Goal: Task Accomplishment & Management: Complete application form

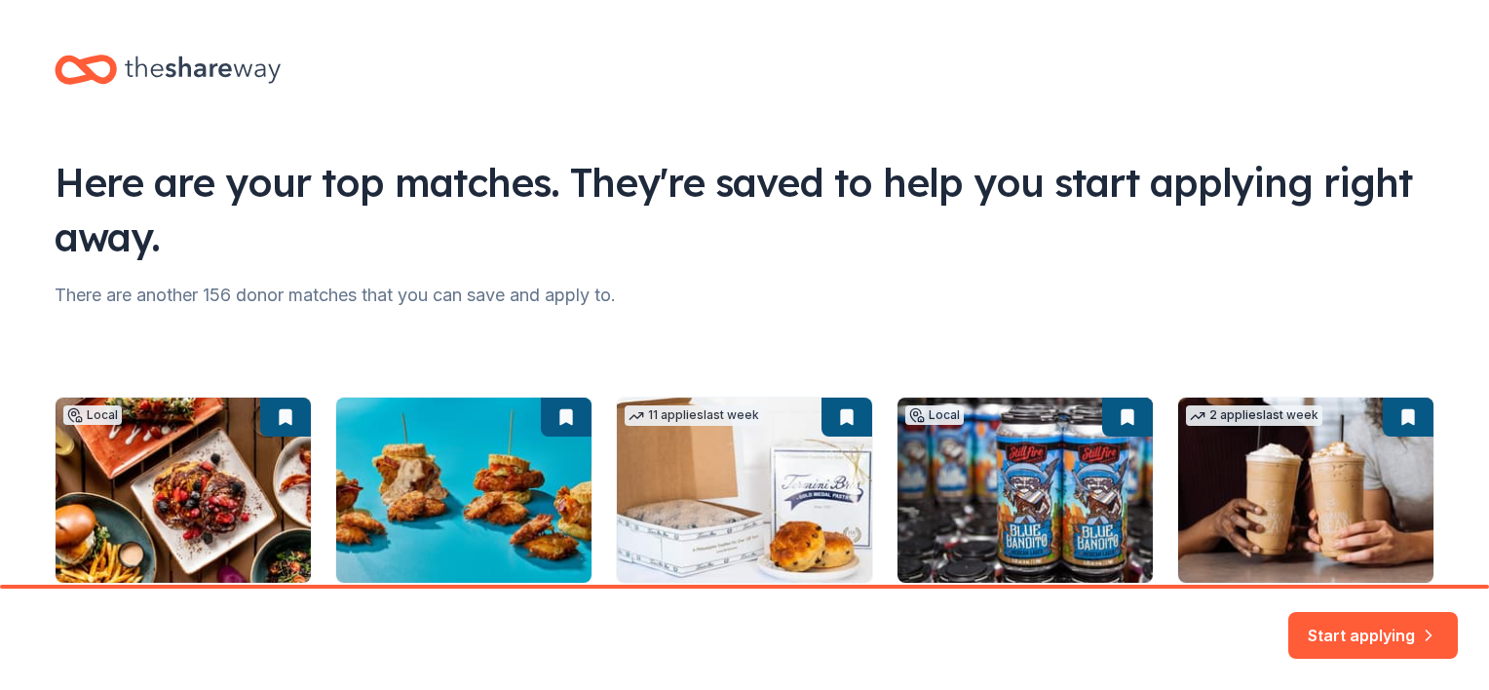
scroll to position [234, 0]
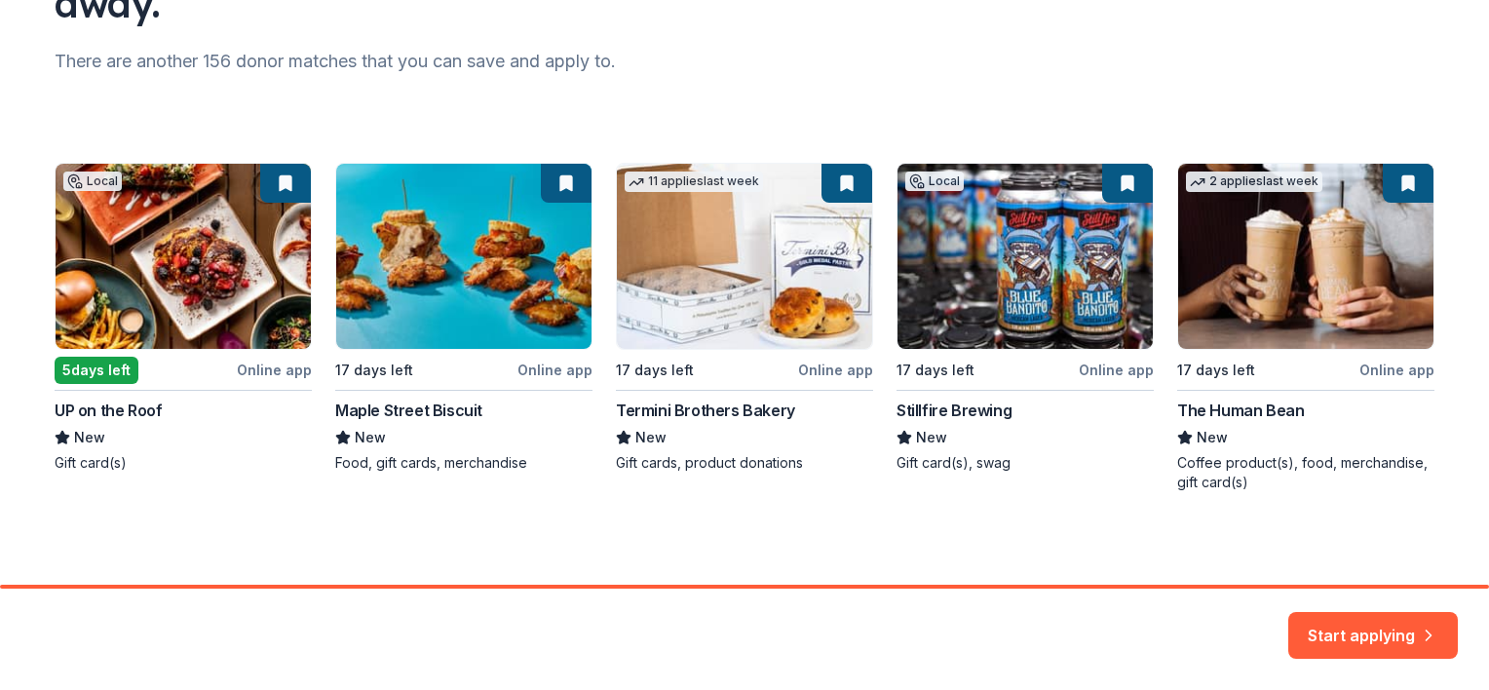
click at [208, 287] on div "Local 5 days left Online app UP on the Roof New Gift card(s) 17 days left Onlin…" at bounding box center [745, 327] width 1380 height 329
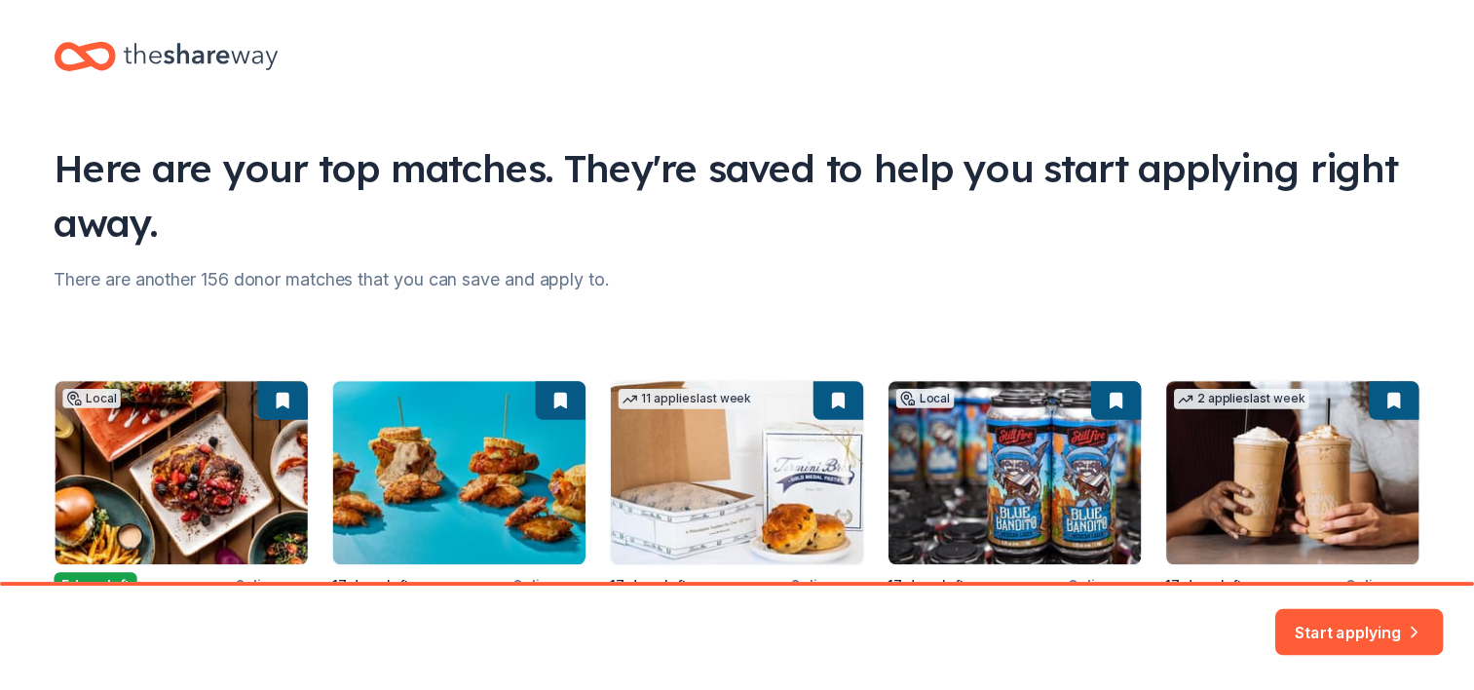
scroll to position [0, 0]
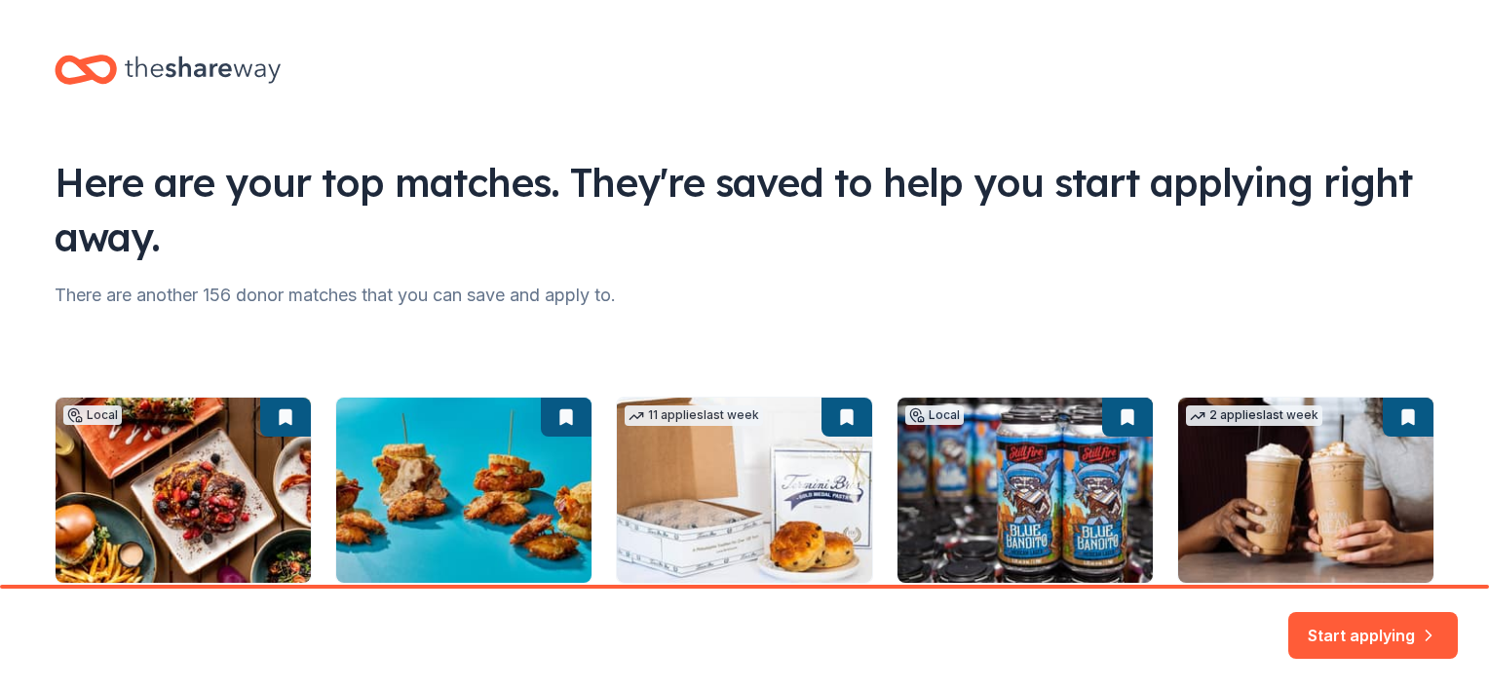
click at [171, 465] on div "Local 5 days left Online app UP on the Roof New Gift card(s) 17 days left Onlin…" at bounding box center [745, 561] width 1380 height 329
click at [1362, 629] on button "Start applying" at bounding box center [1373, 623] width 170 height 47
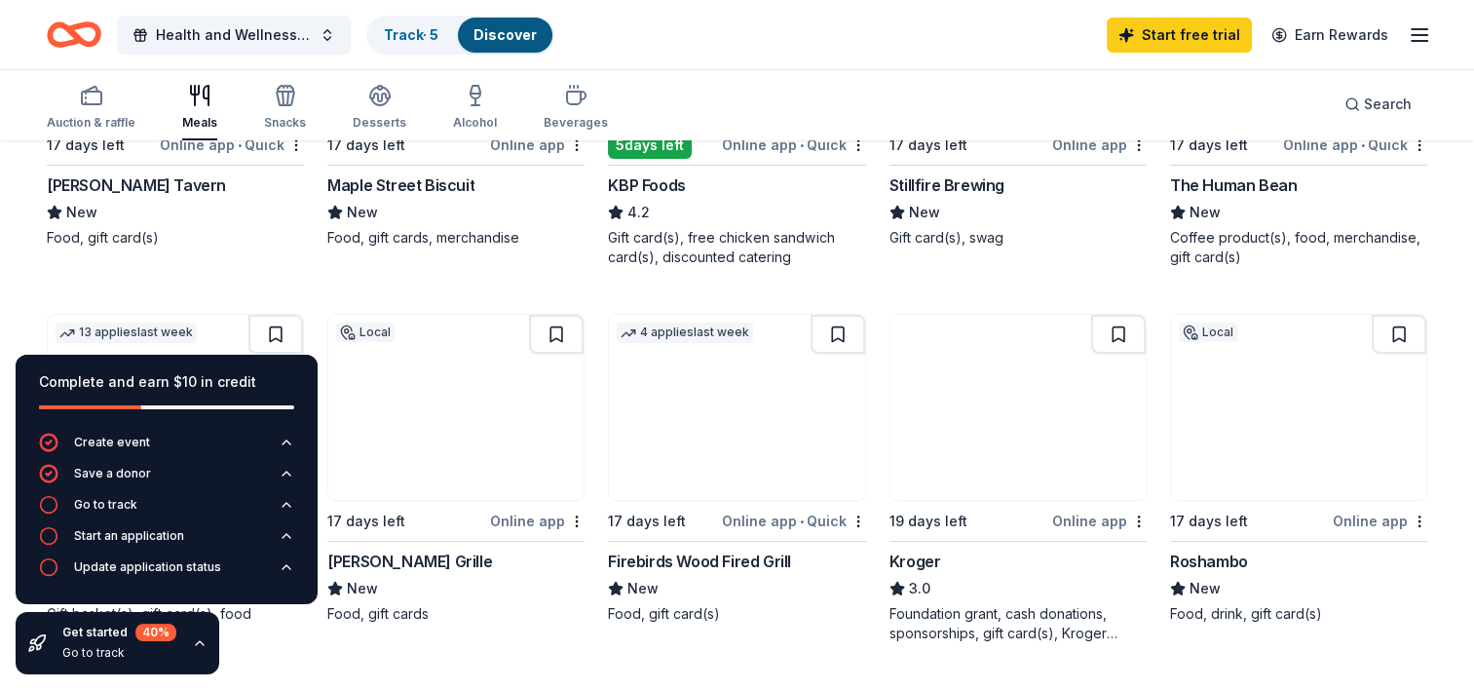
scroll to position [470, 0]
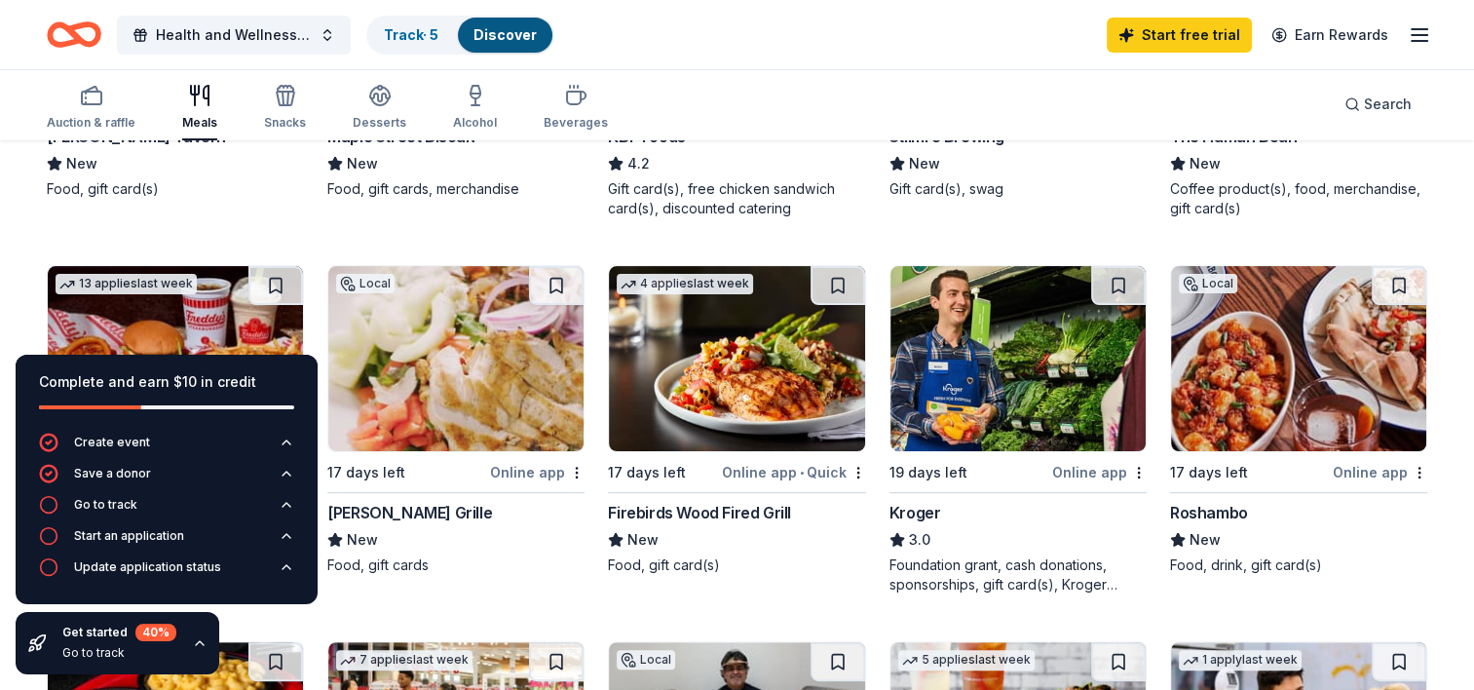
click at [1029, 448] on img at bounding box center [1018, 358] width 255 height 185
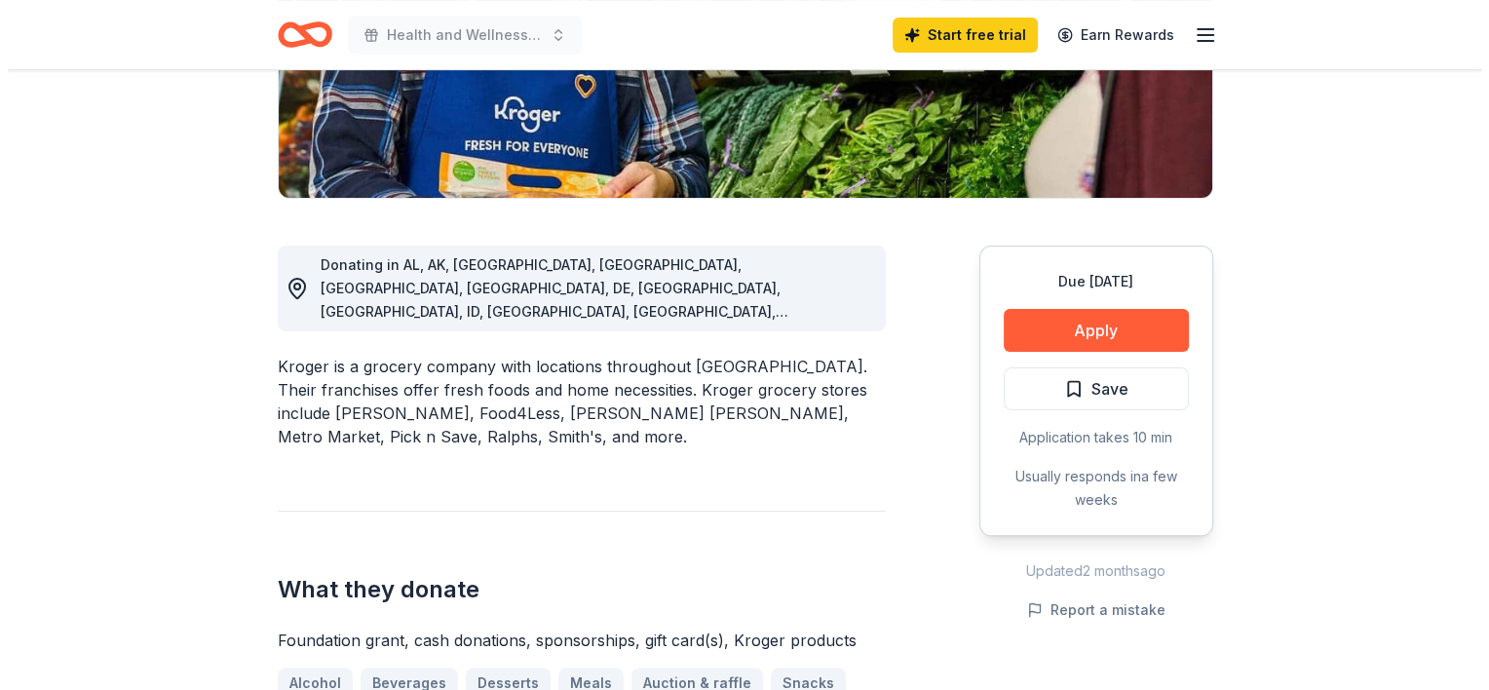
scroll to position [390, 0]
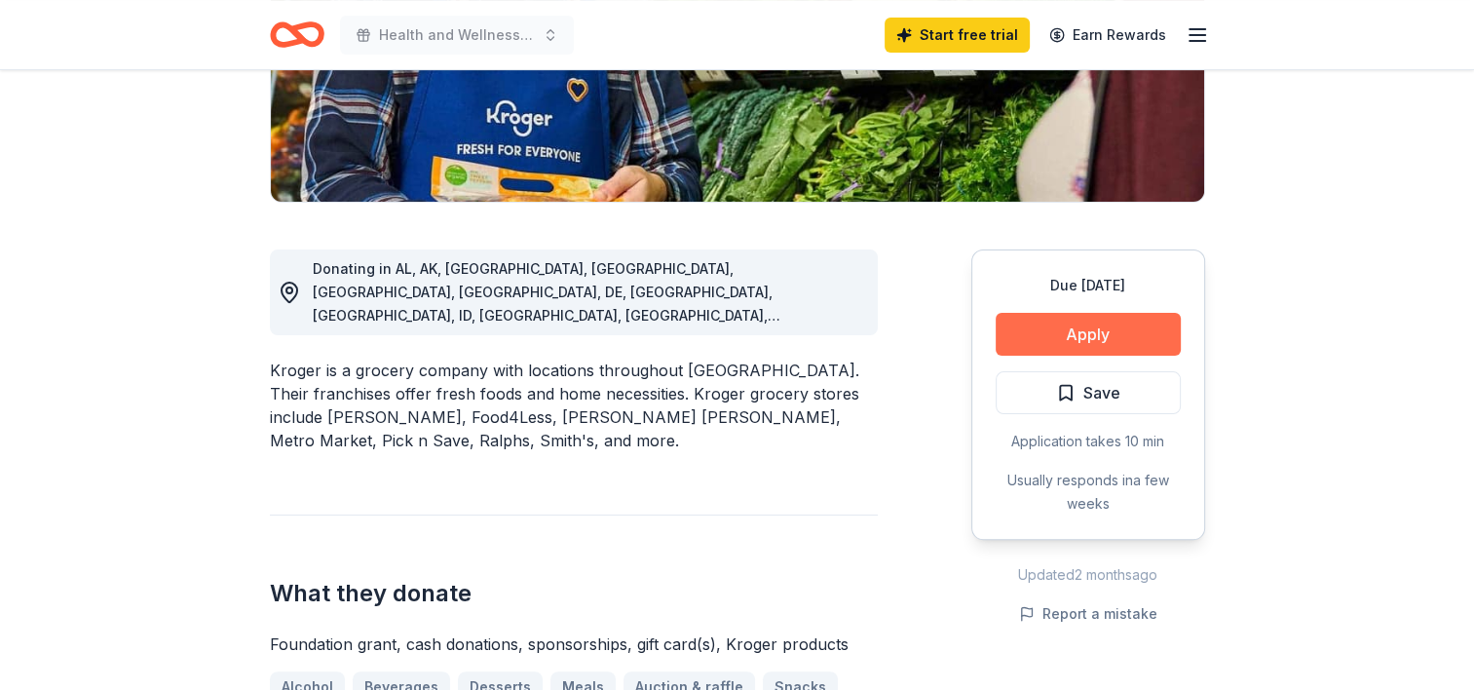
click at [1044, 323] on button "Apply" at bounding box center [1088, 334] width 185 height 43
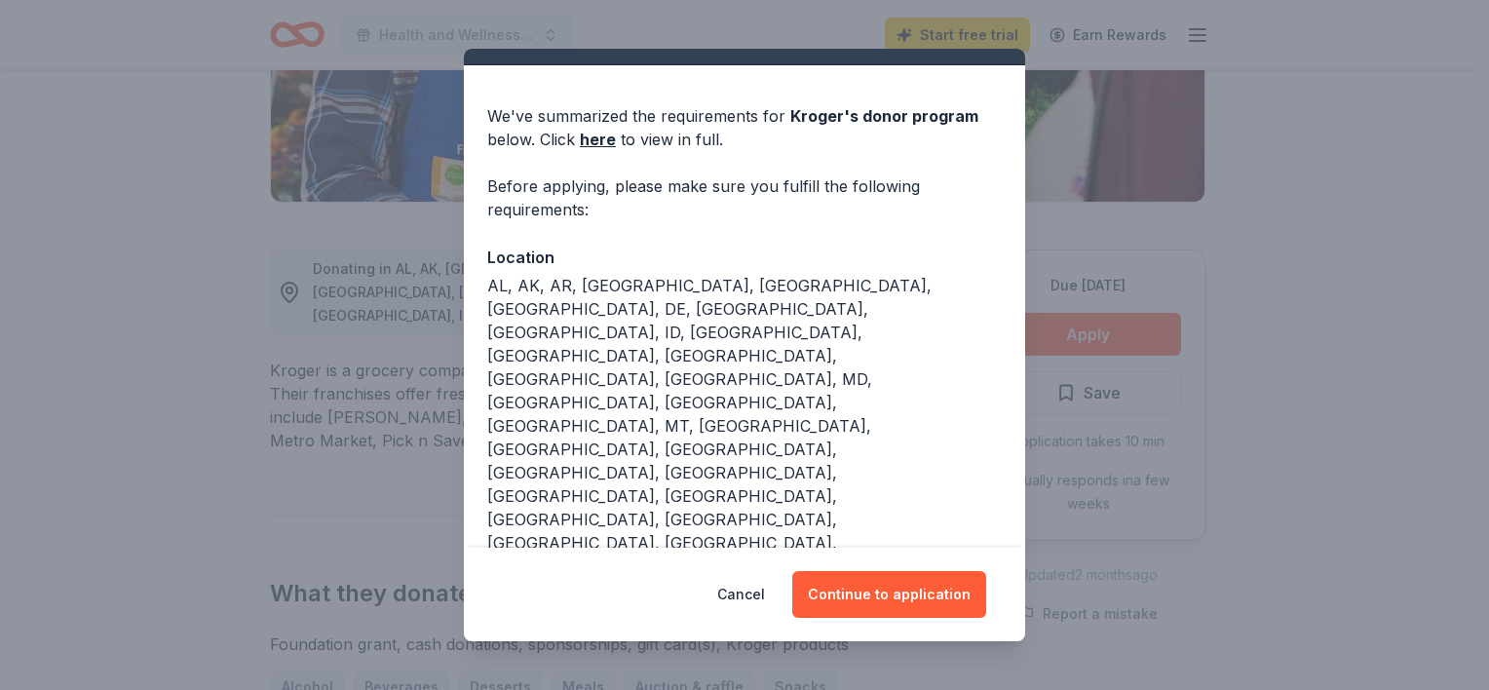
scroll to position [141, 0]
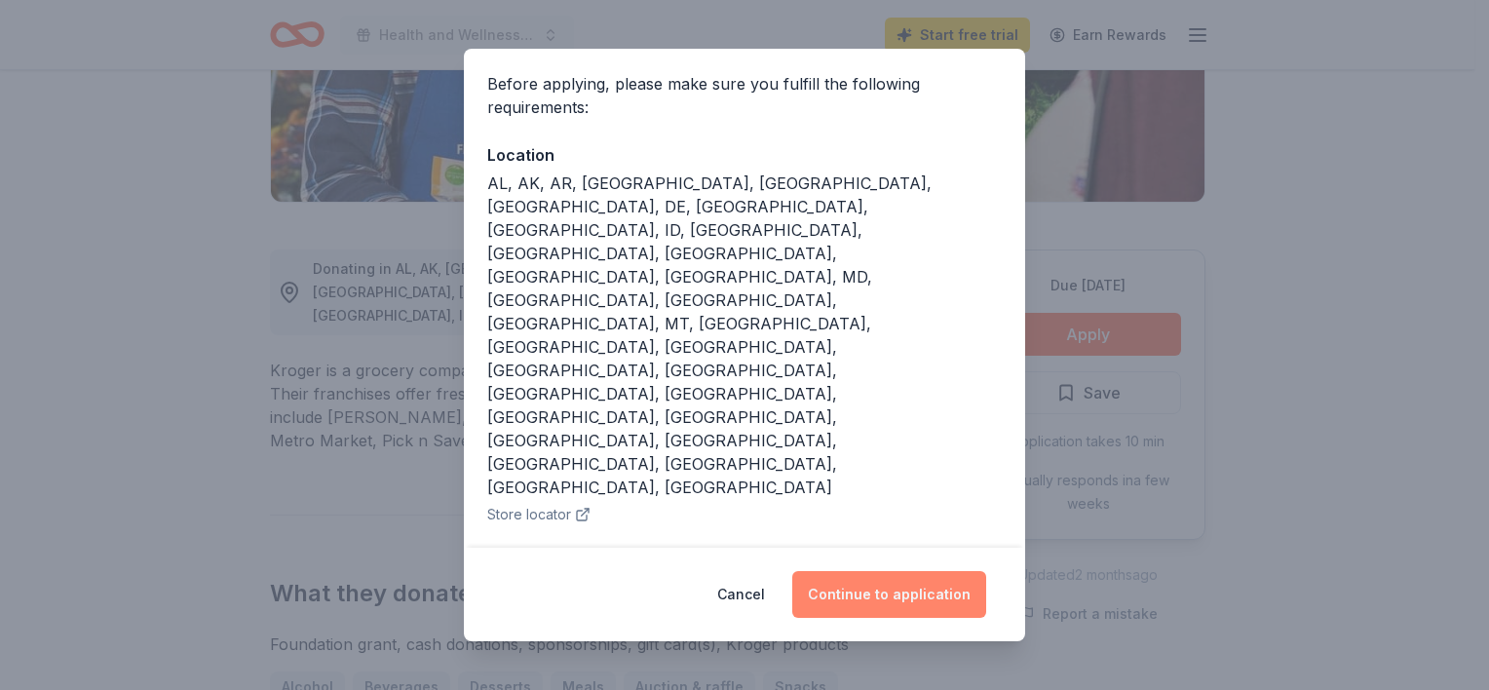
click at [913, 589] on button "Continue to application" at bounding box center [889, 594] width 194 height 47
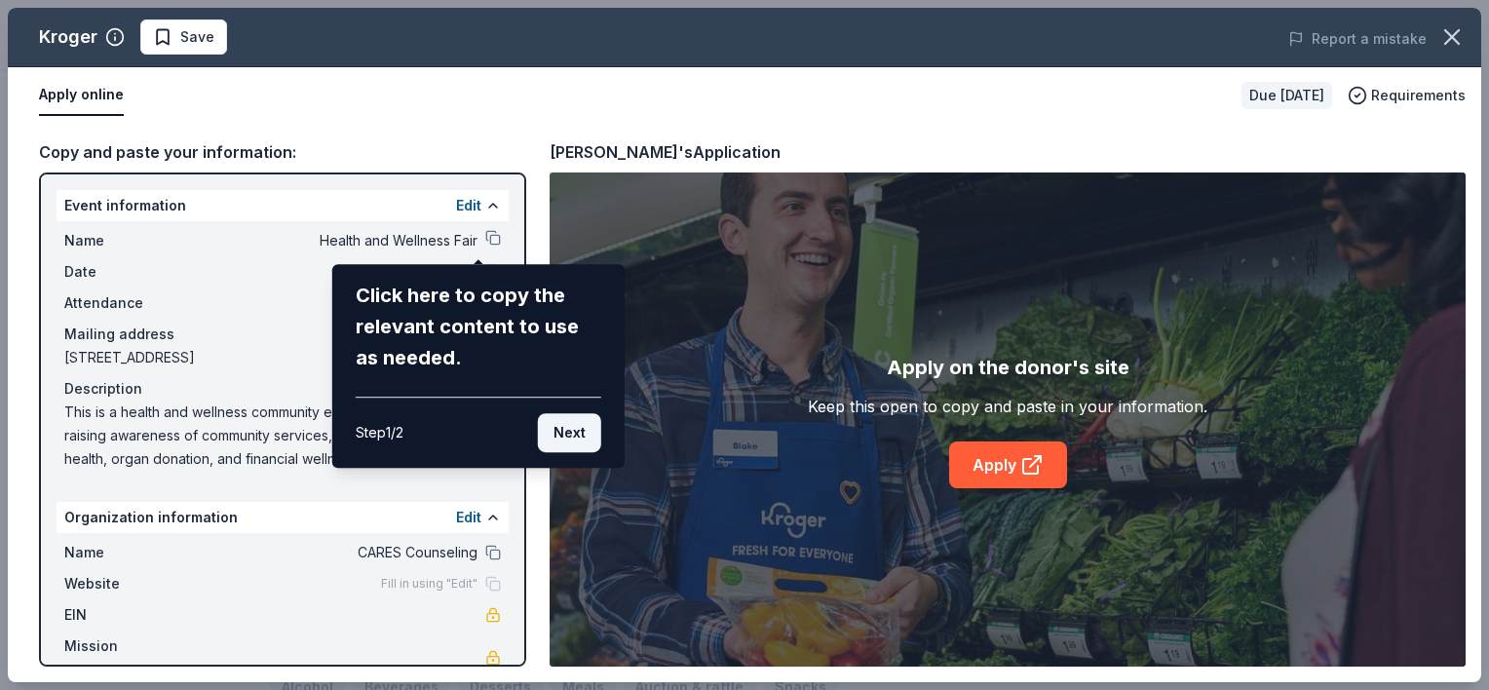
click at [573, 425] on button "Next" at bounding box center [569, 432] width 63 height 39
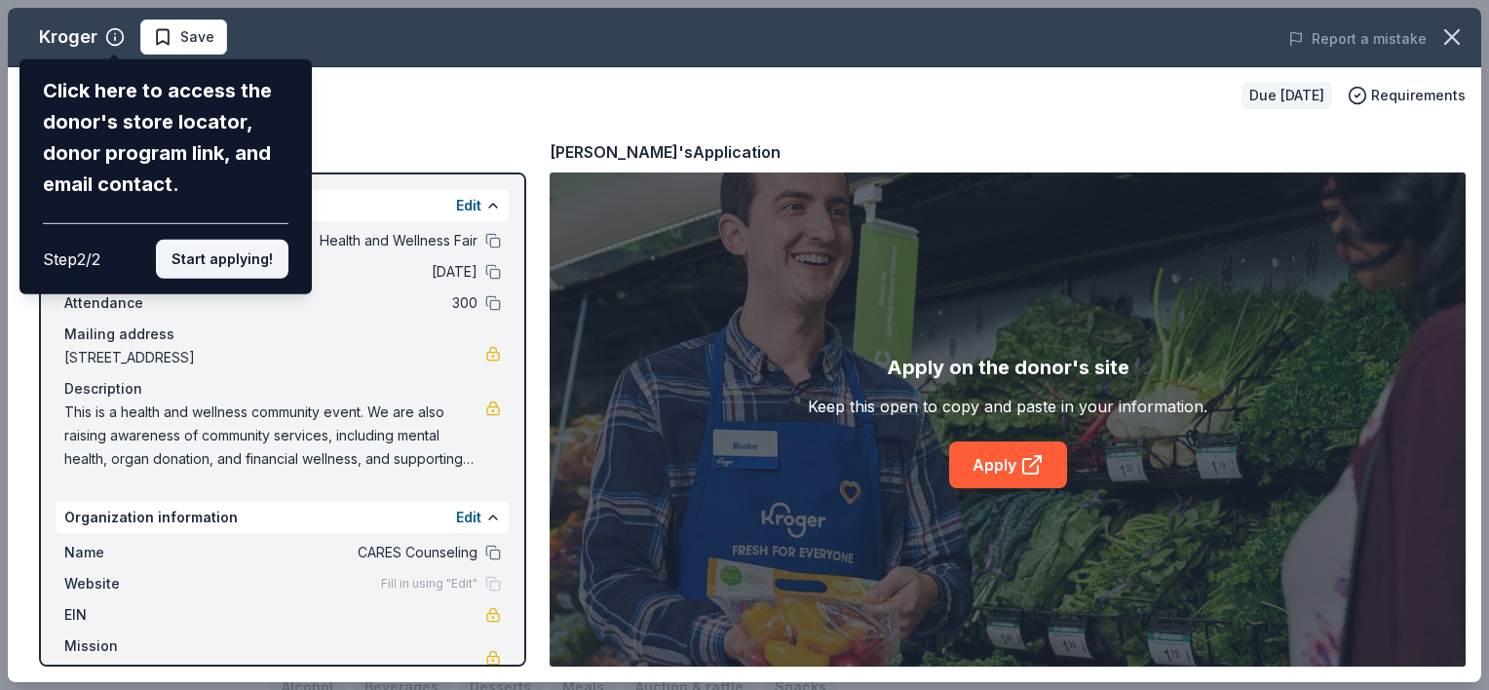
click at [207, 253] on button "Start applying!" at bounding box center [222, 259] width 133 height 39
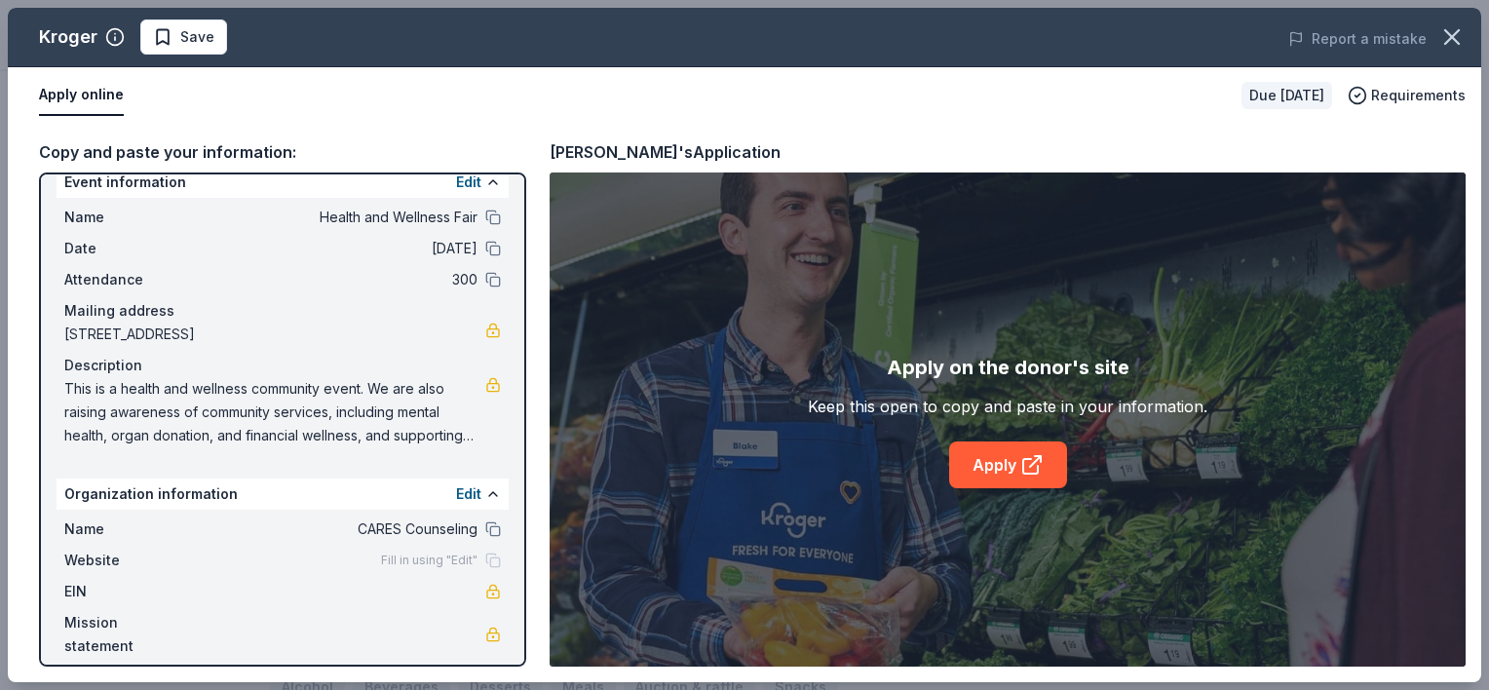
scroll to position [39, 0]
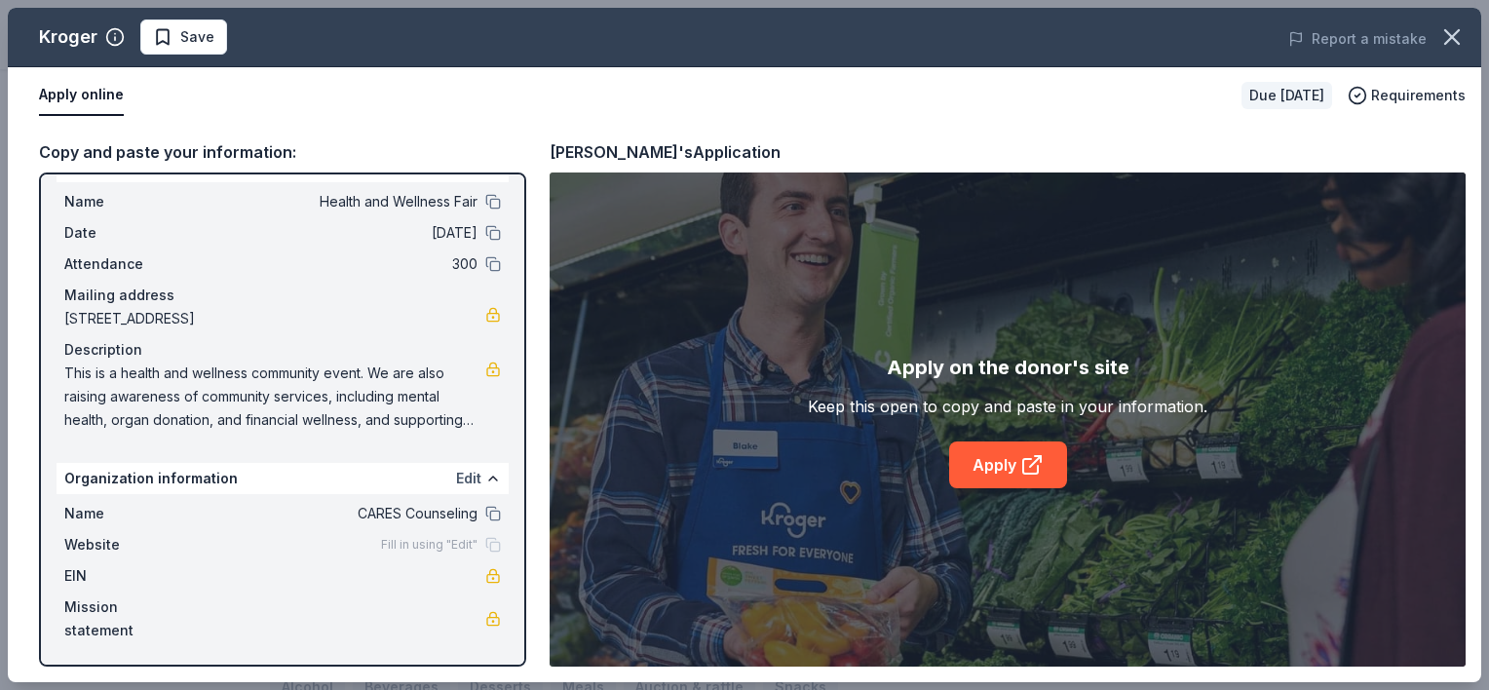
click at [456, 468] on button "Edit" at bounding box center [468, 478] width 25 height 23
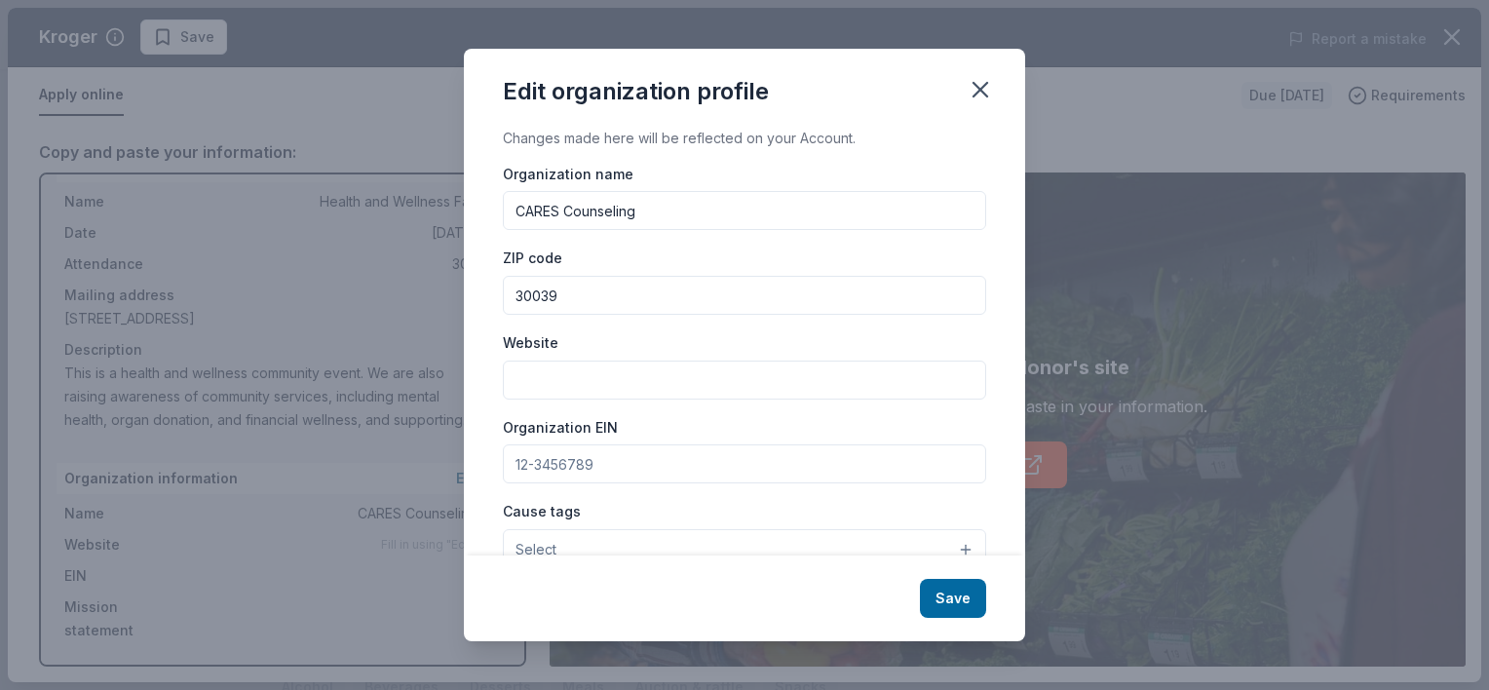
click at [572, 373] on input "Website" at bounding box center [744, 380] width 483 height 39
type input "https://carescounseling.com"
click at [635, 475] on input "Organization EIN" at bounding box center [744, 463] width 483 height 39
type input "263444896"
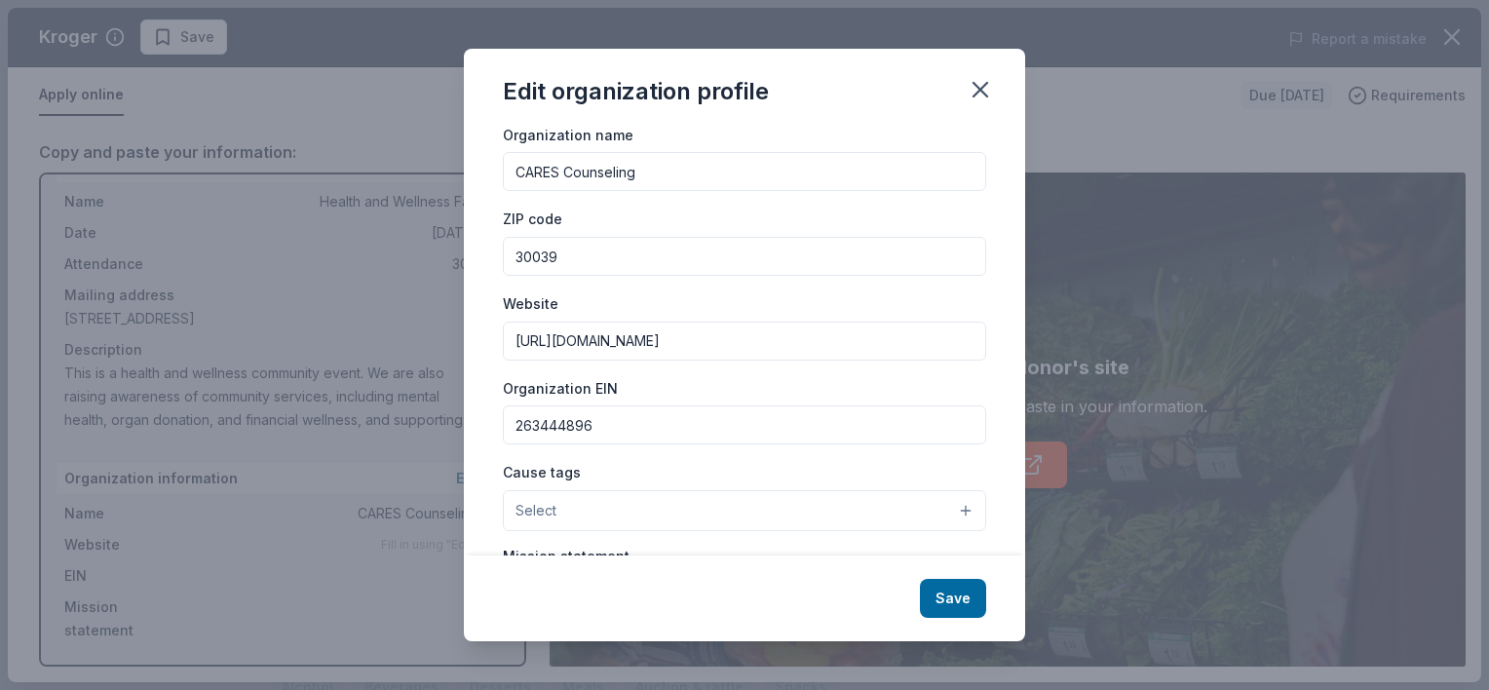
scroll to position [221, 0]
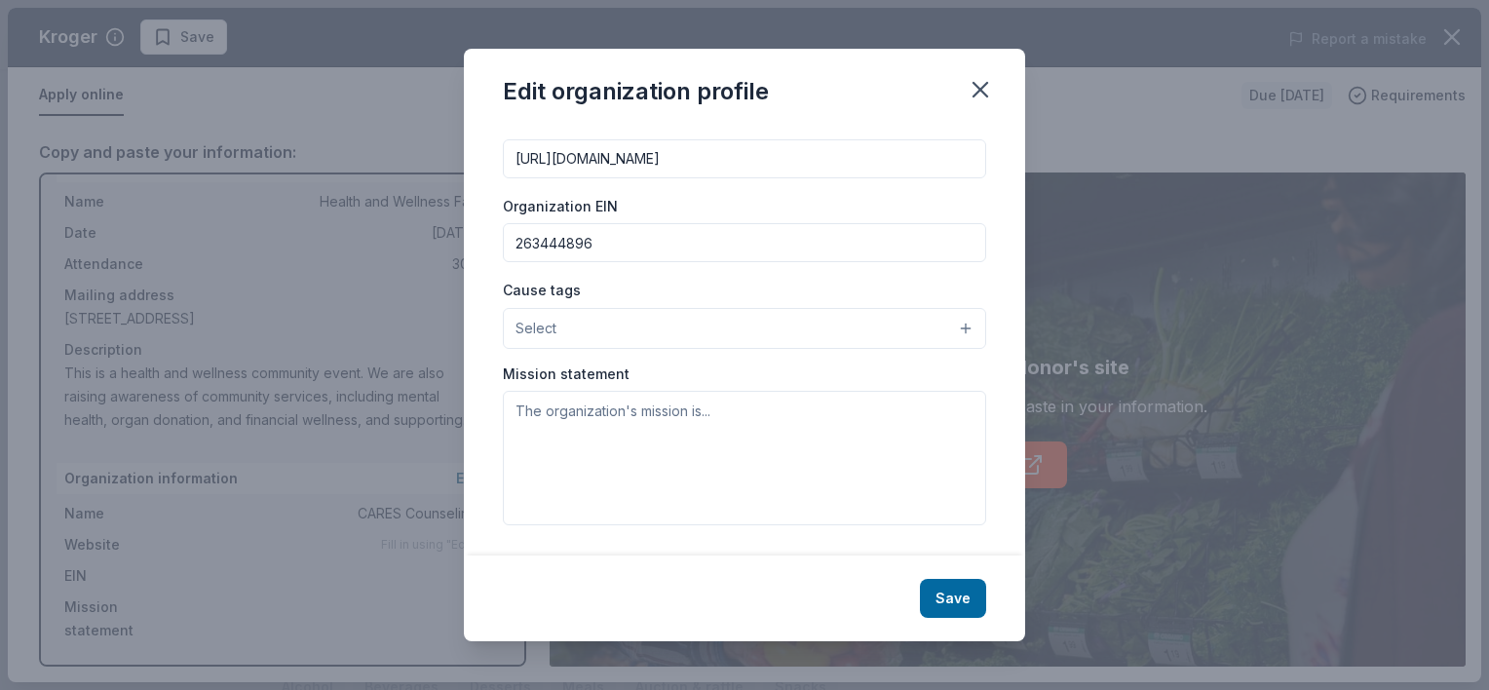
click at [944, 317] on button "Select" at bounding box center [744, 328] width 483 height 41
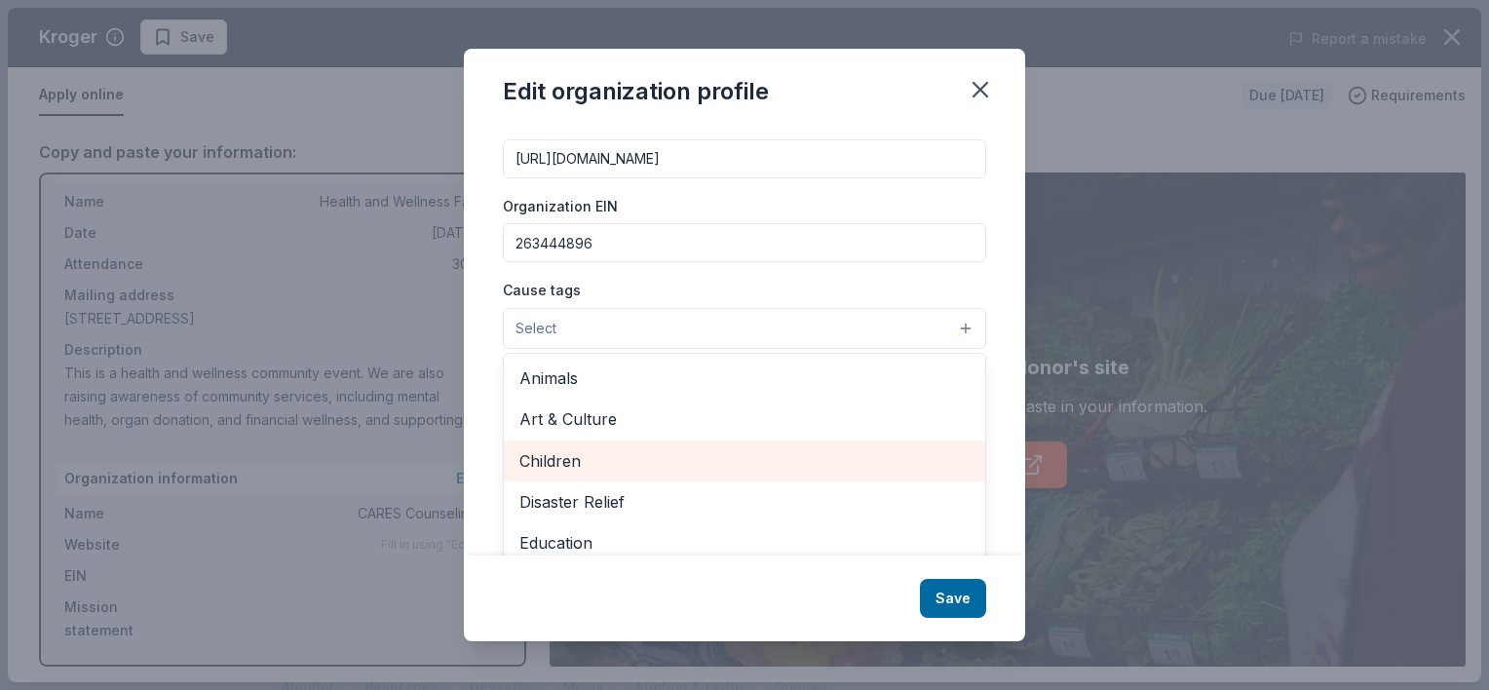
click at [605, 467] on span "Children" at bounding box center [744, 460] width 450 height 25
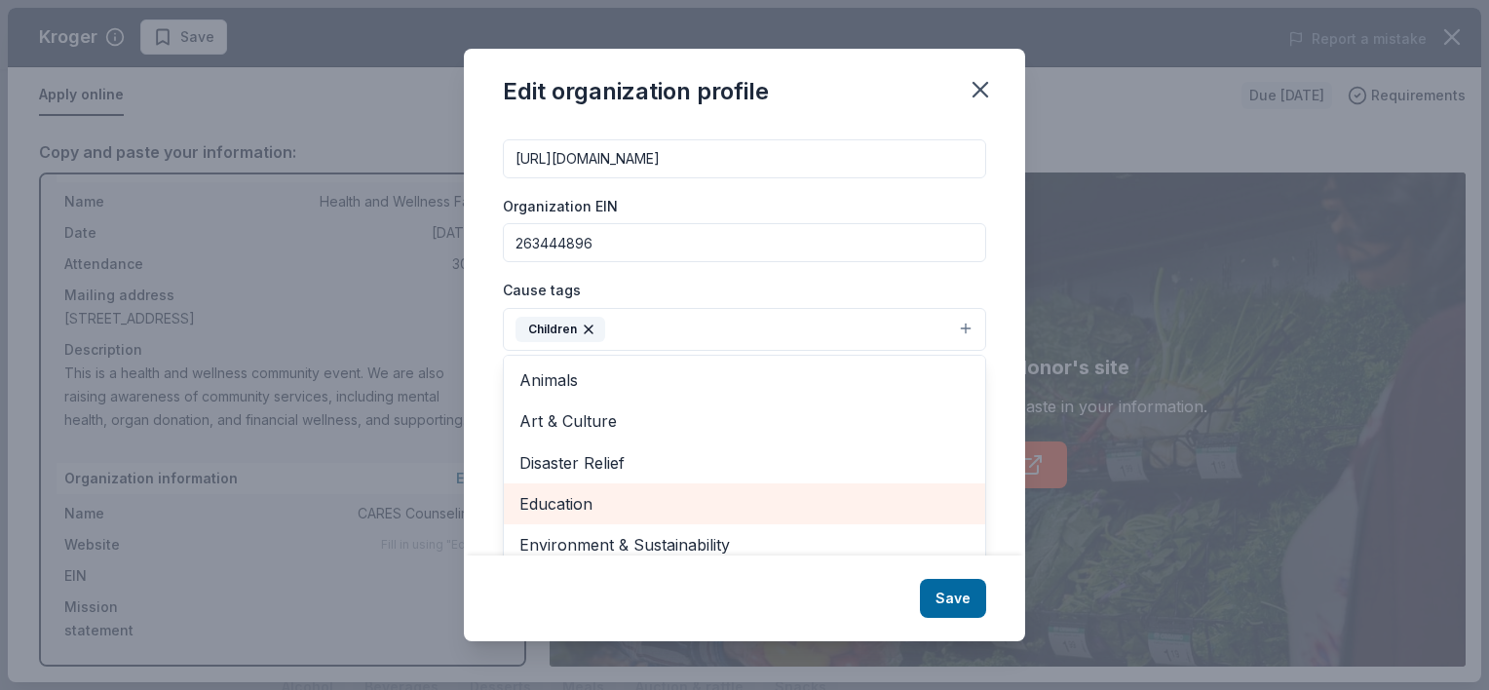
click at [619, 512] on span "Education" at bounding box center [744, 503] width 450 height 25
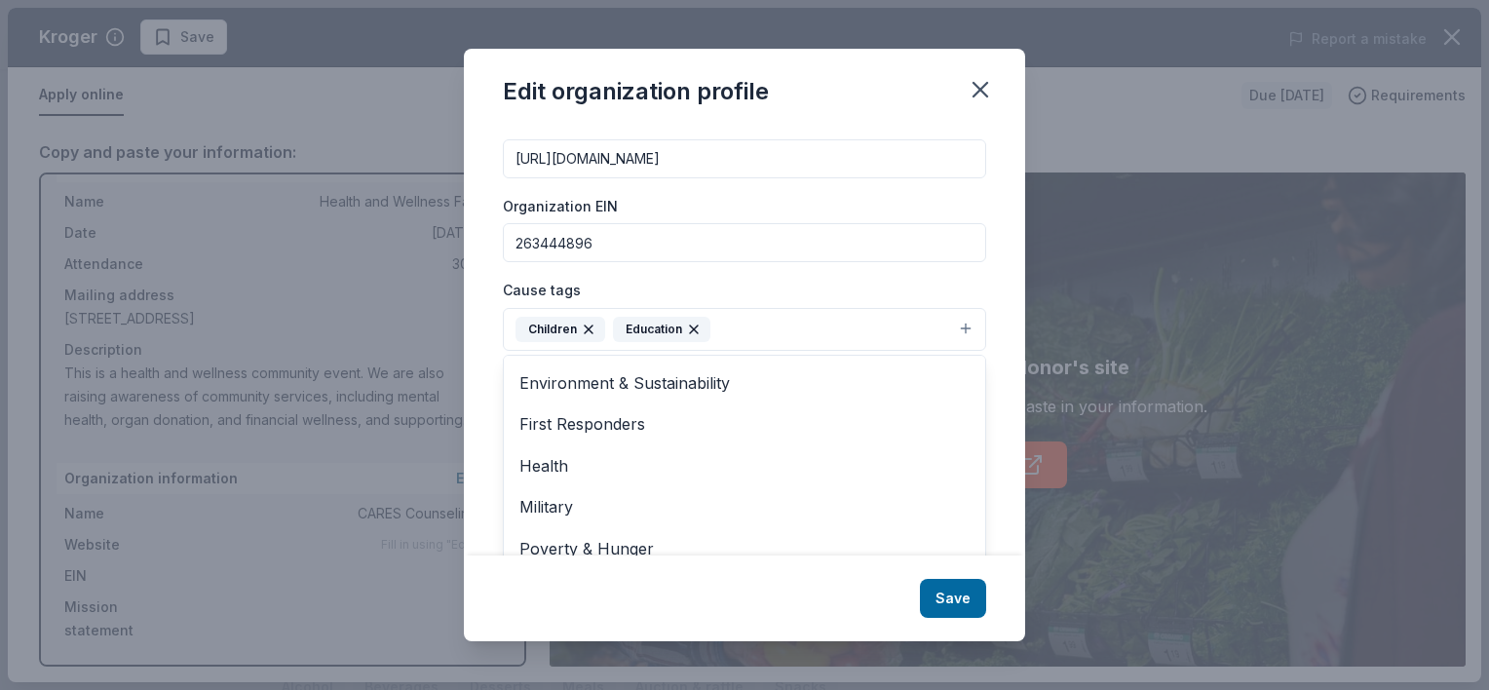
scroll to position [122, 0]
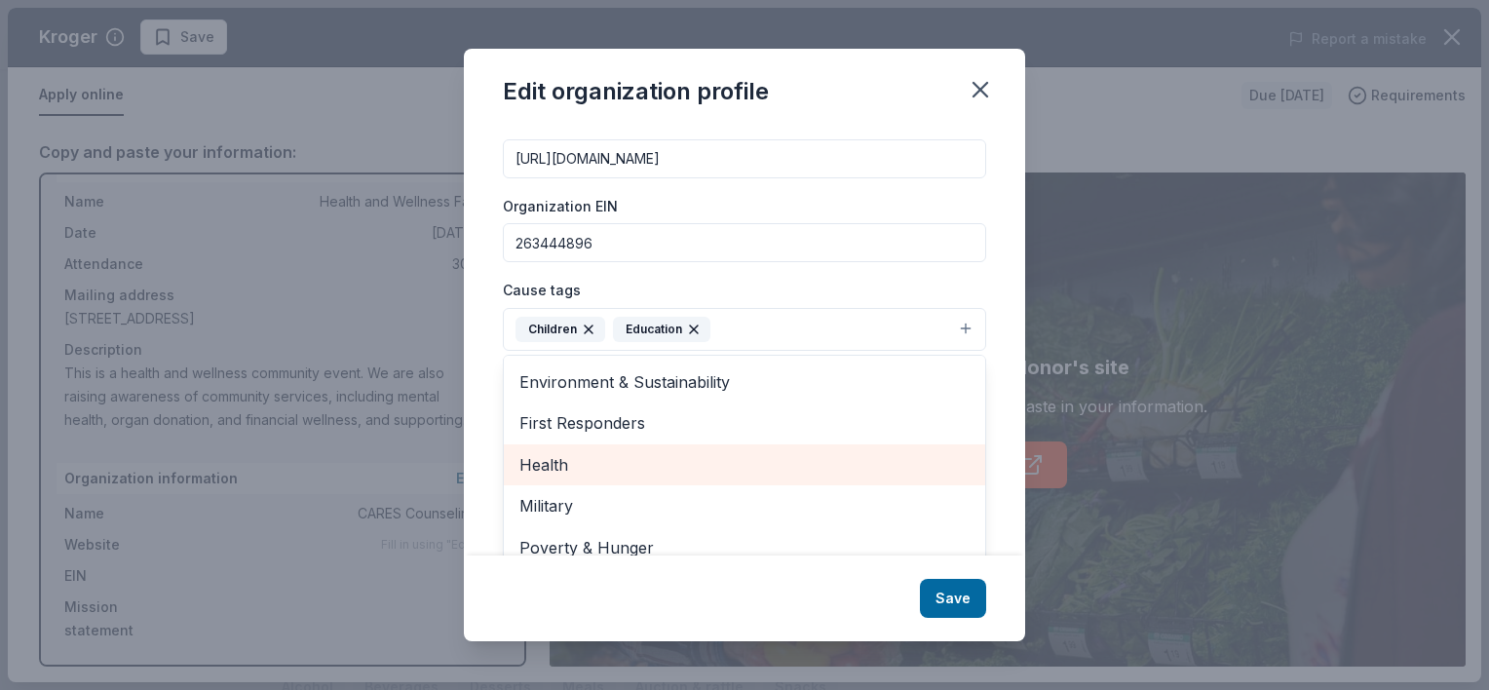
click at [670, 464] on span "Health" at bounding box center [744, 464] width 450 height 25
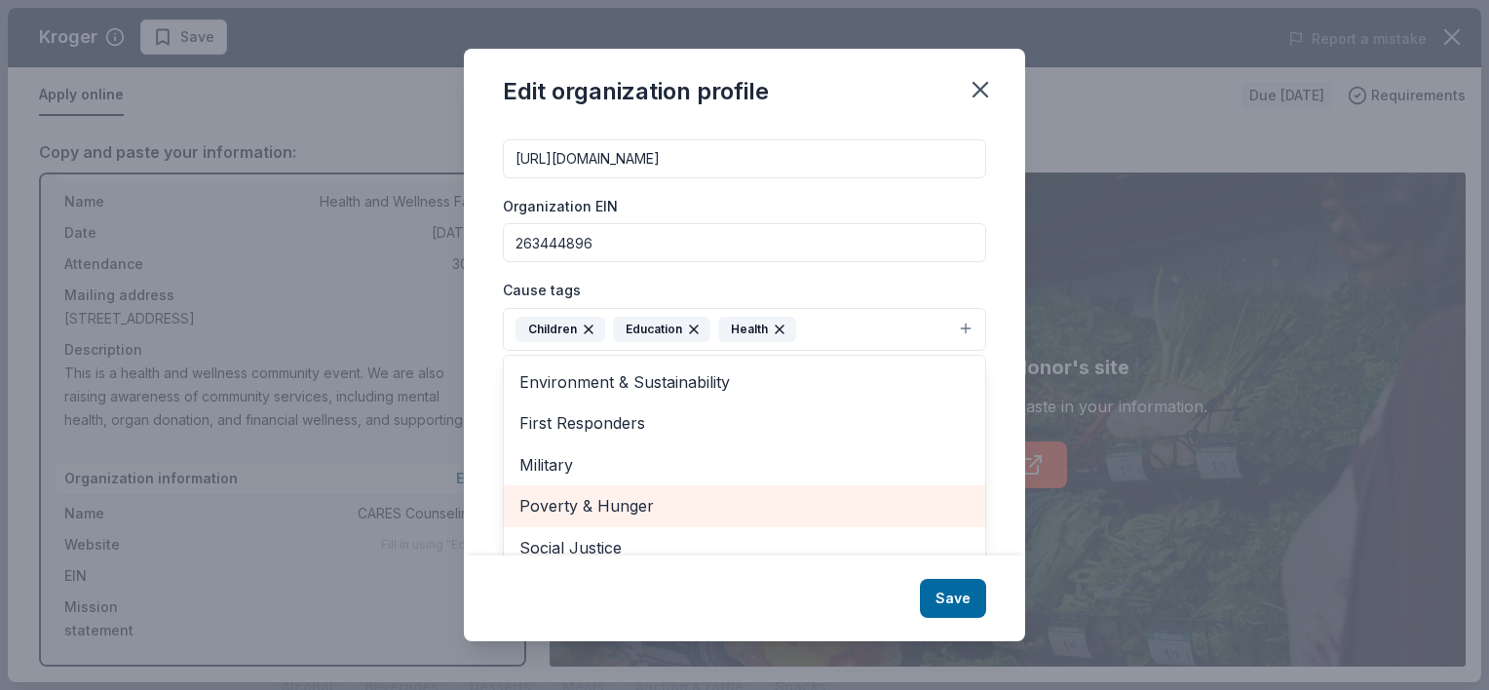
click at [666, 504] on span "Poverty & Hunger" at bounding box center [744, 505] width 450 height 25
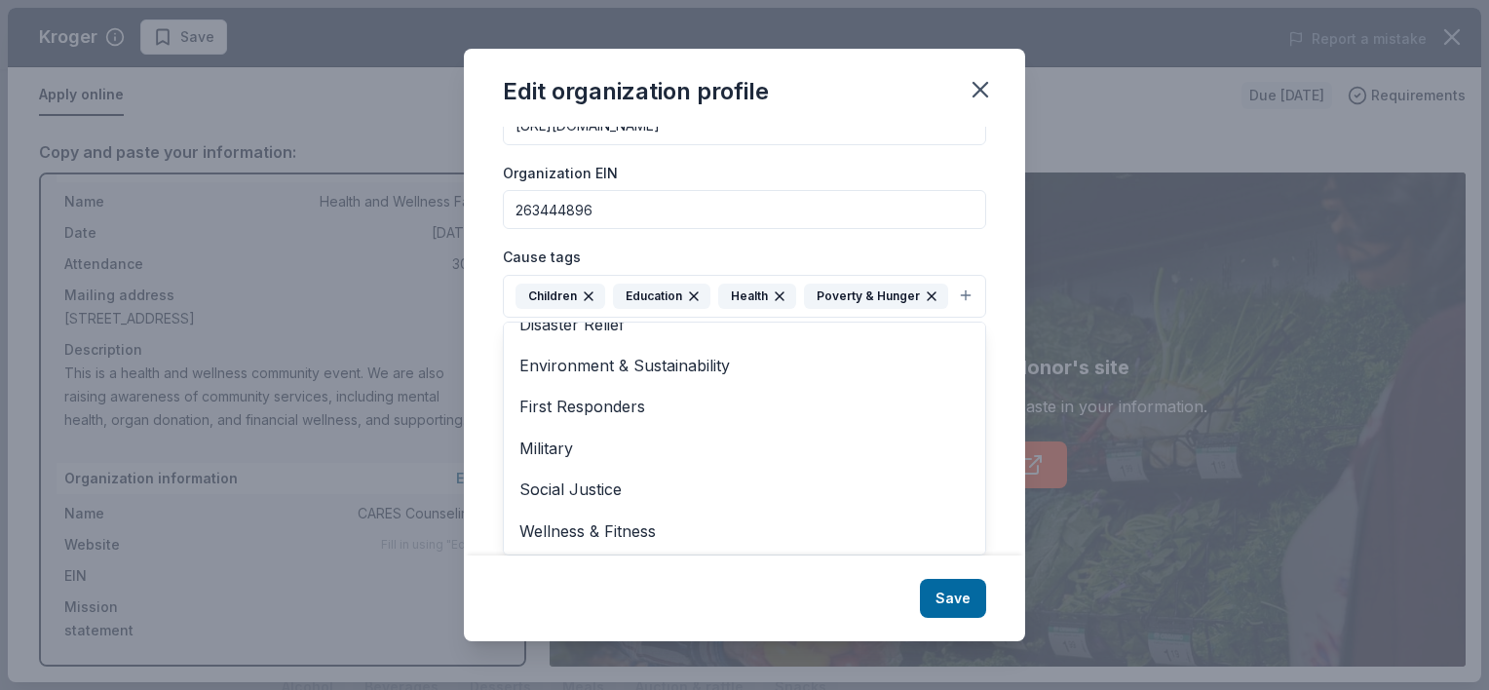
scroll to position [286, 0]
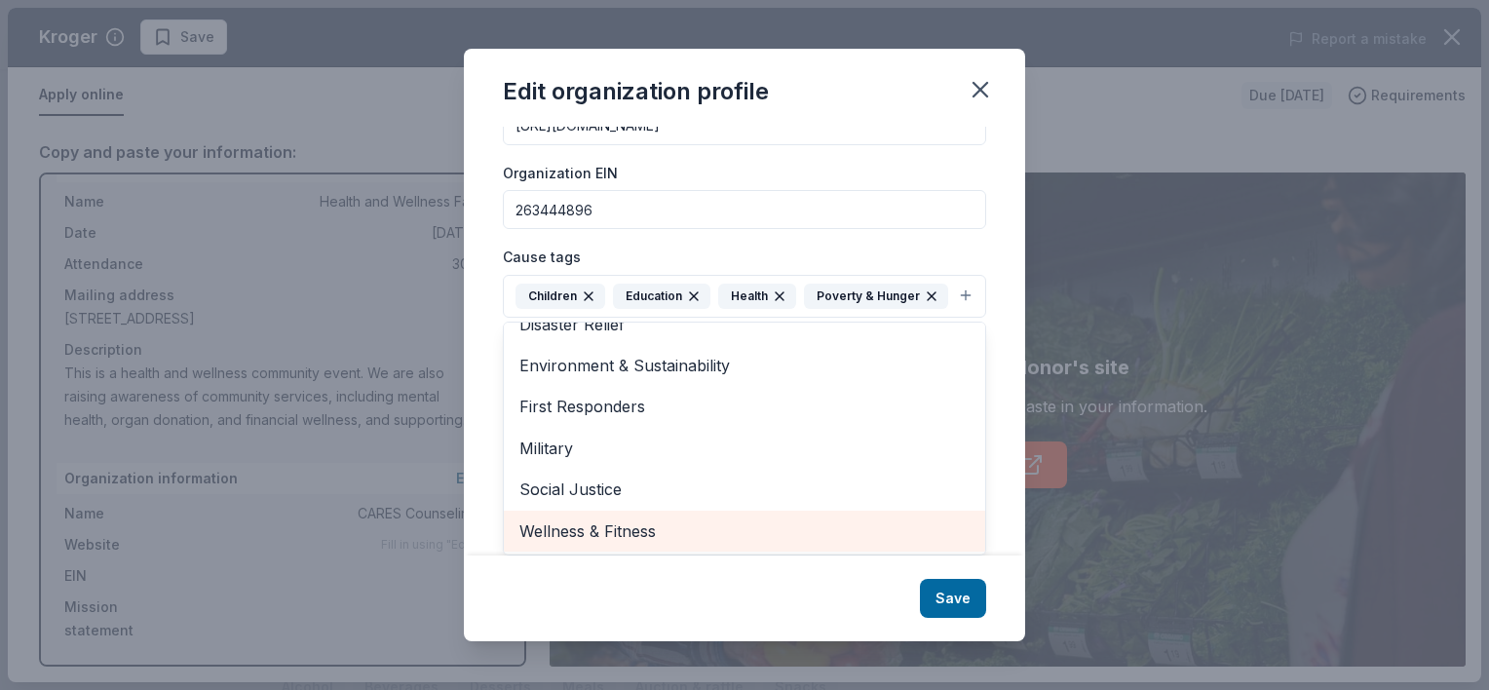
click at [741, 535] on span "Wellness & Fitness" at bounding box center [744, 530] width 450 height 25
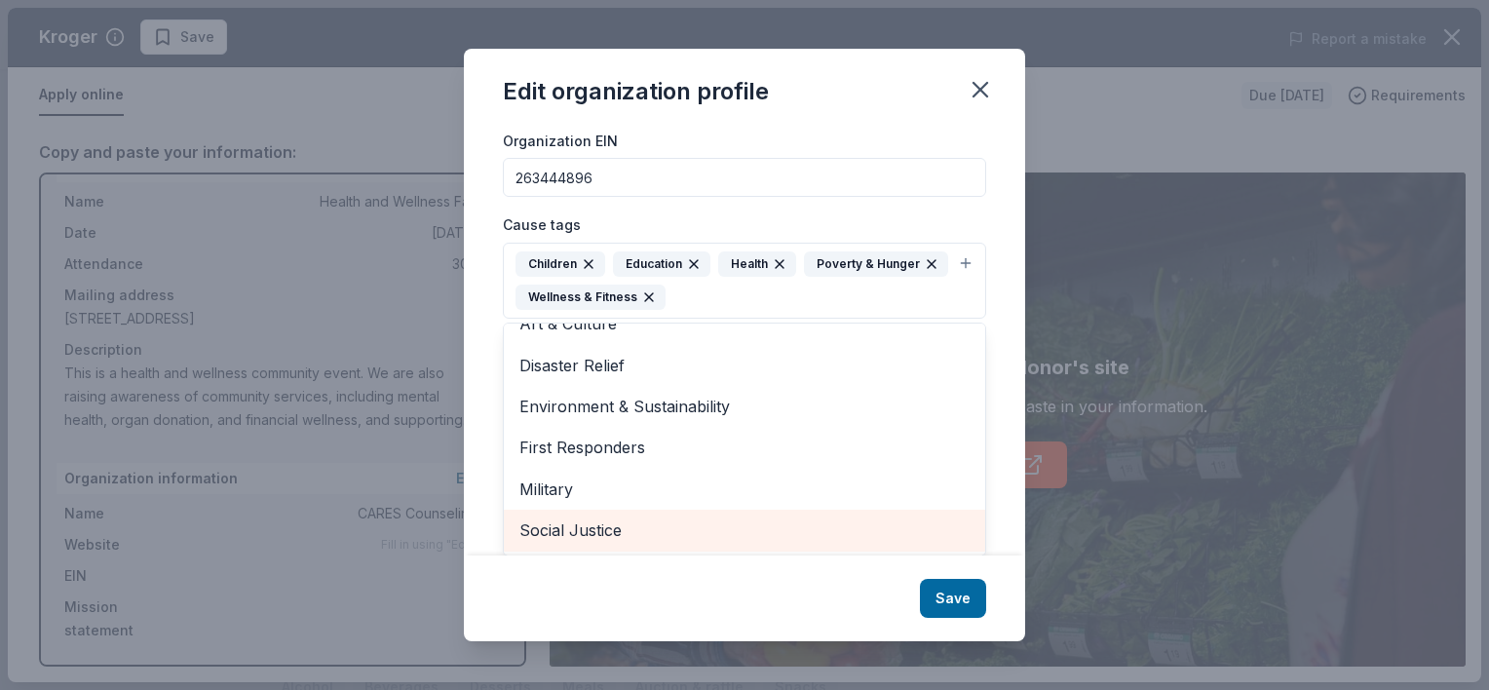
scroll to position [64, 0]
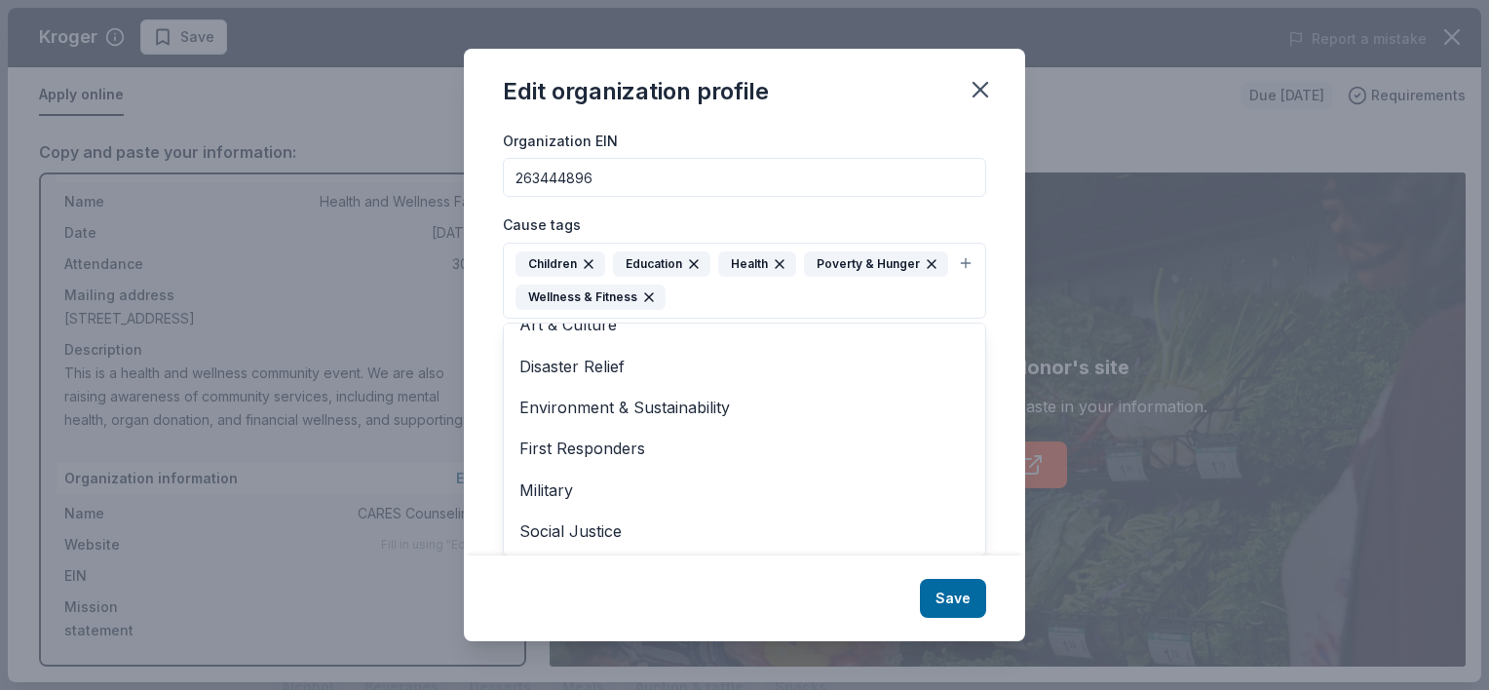
click at [957, 594] on div "Edit organization profile Changes made here will be reflected on your Account. …" at bounding box center [744, 345] width 561 height 592
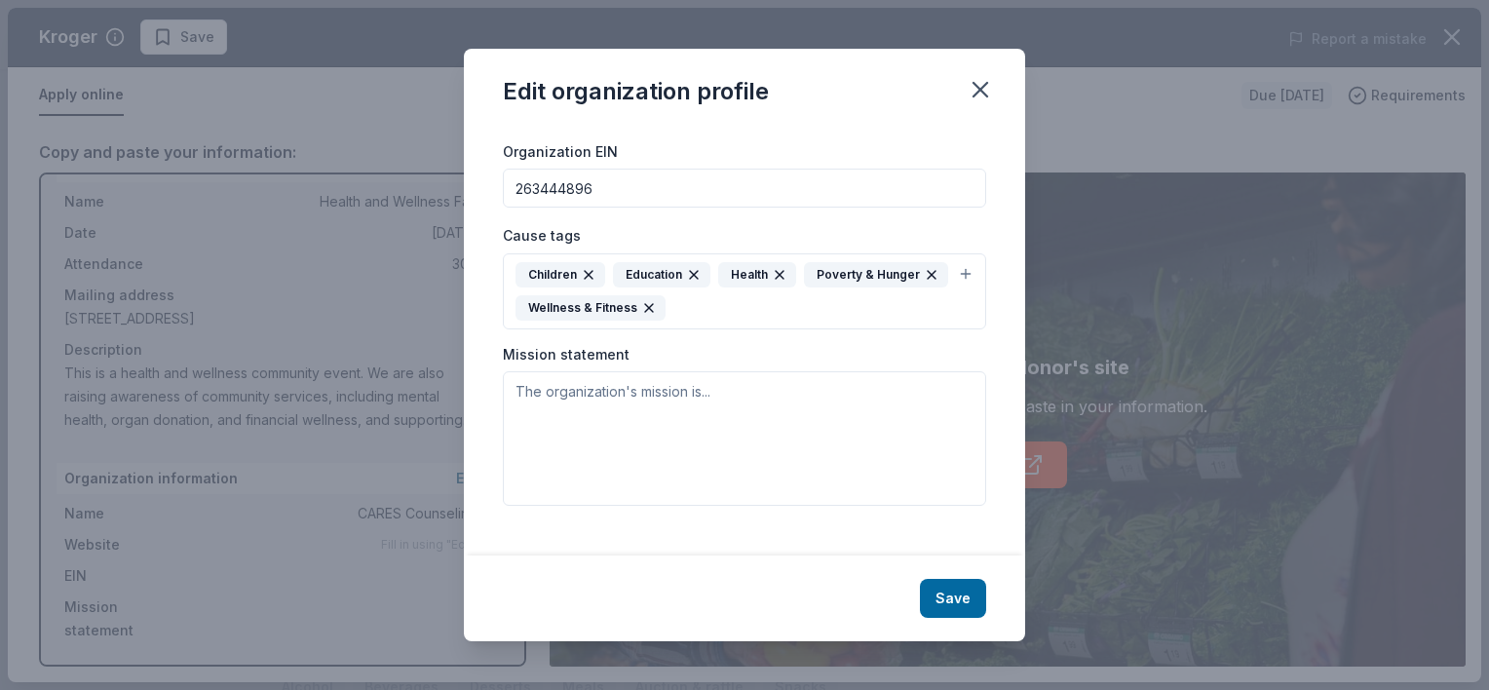
scroll to position [256, 0]
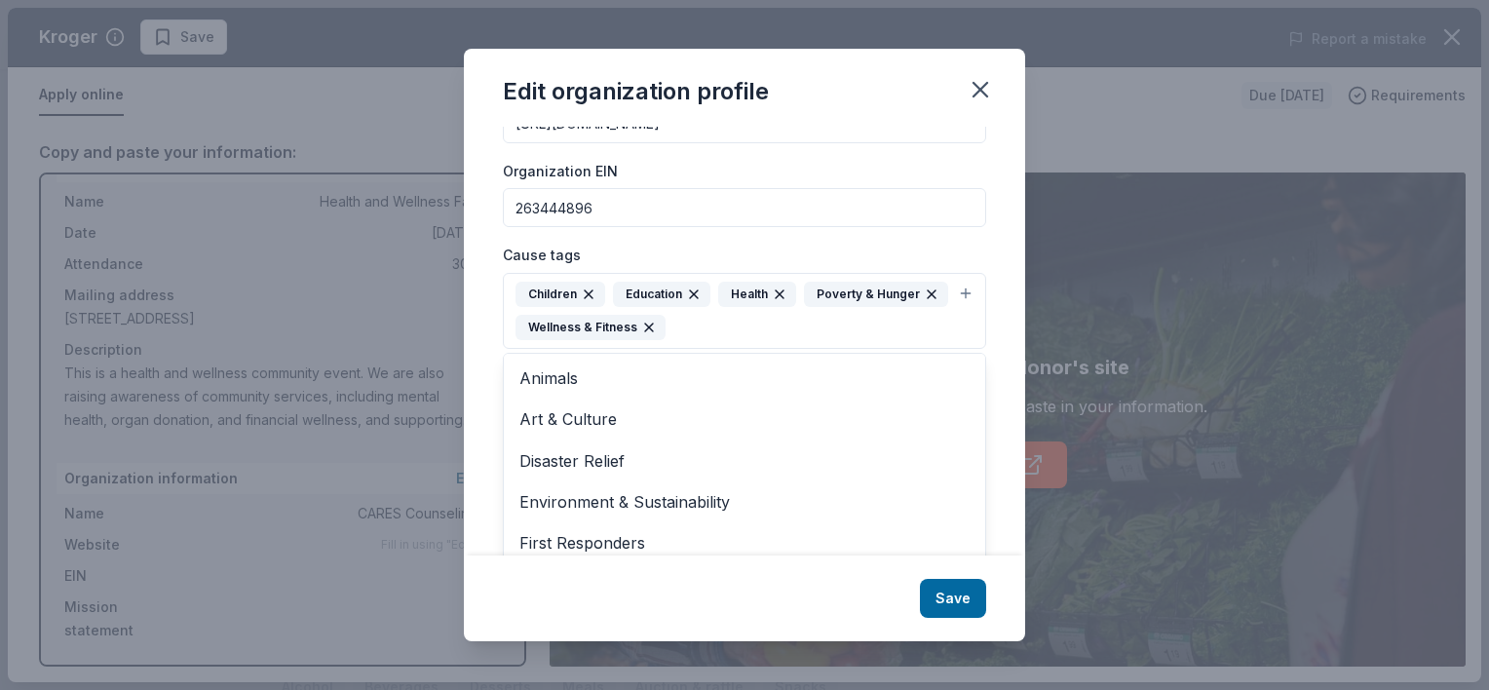
click at [881, 297] on div "Children Education Health Poverty & Hunger Wellness & Fitness" at bounding box center [732, 311] width 435 height 58
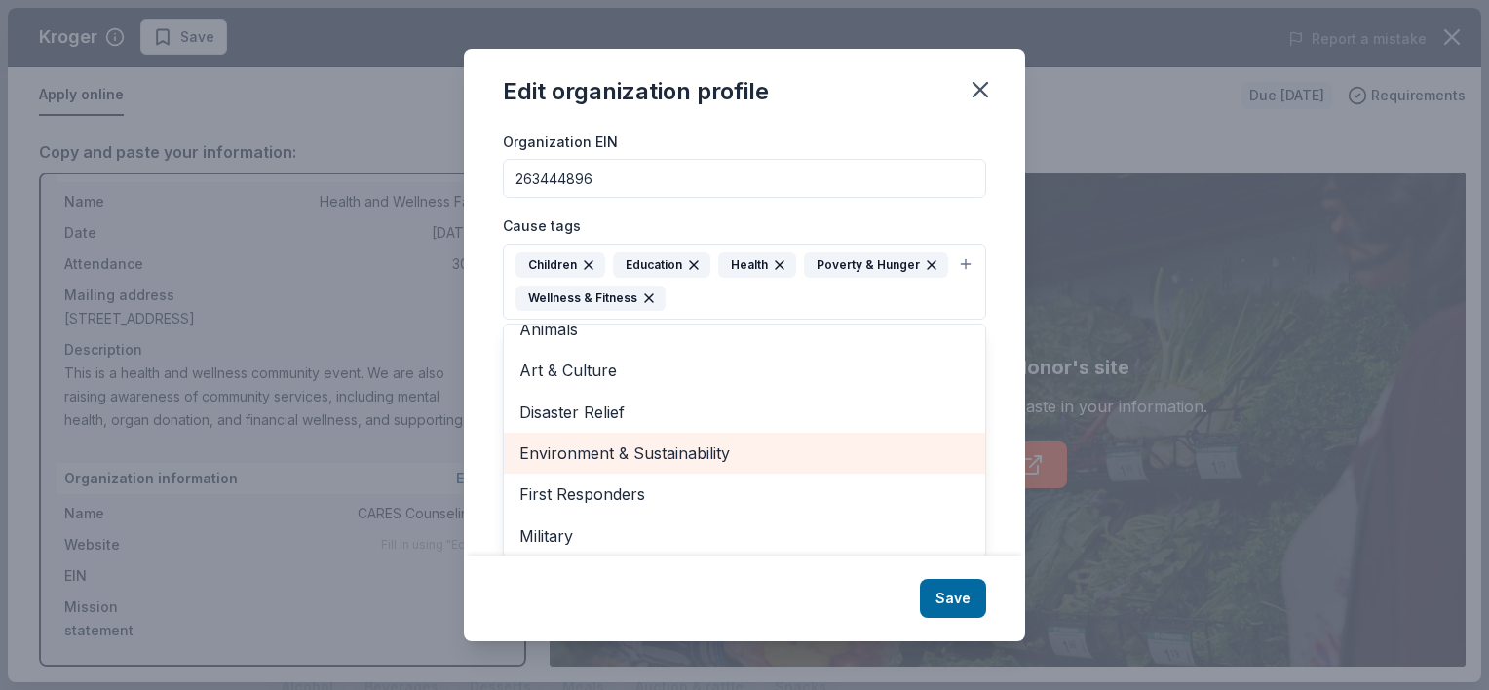
scroll to position [4, 0]
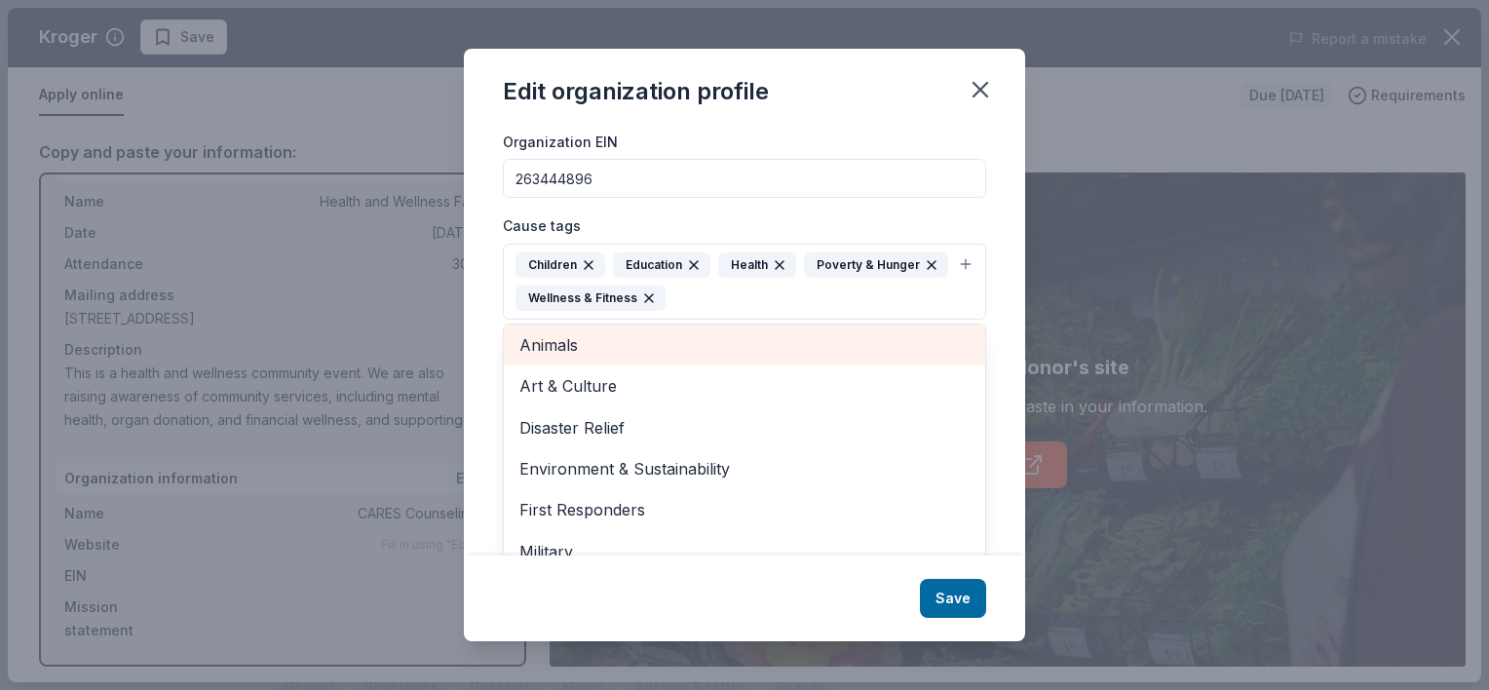
click at [954, 591] on div "Edit organization profile Changes made here will be reflected on your Account. …" at bounding box center [744, 345] width 561 height 592
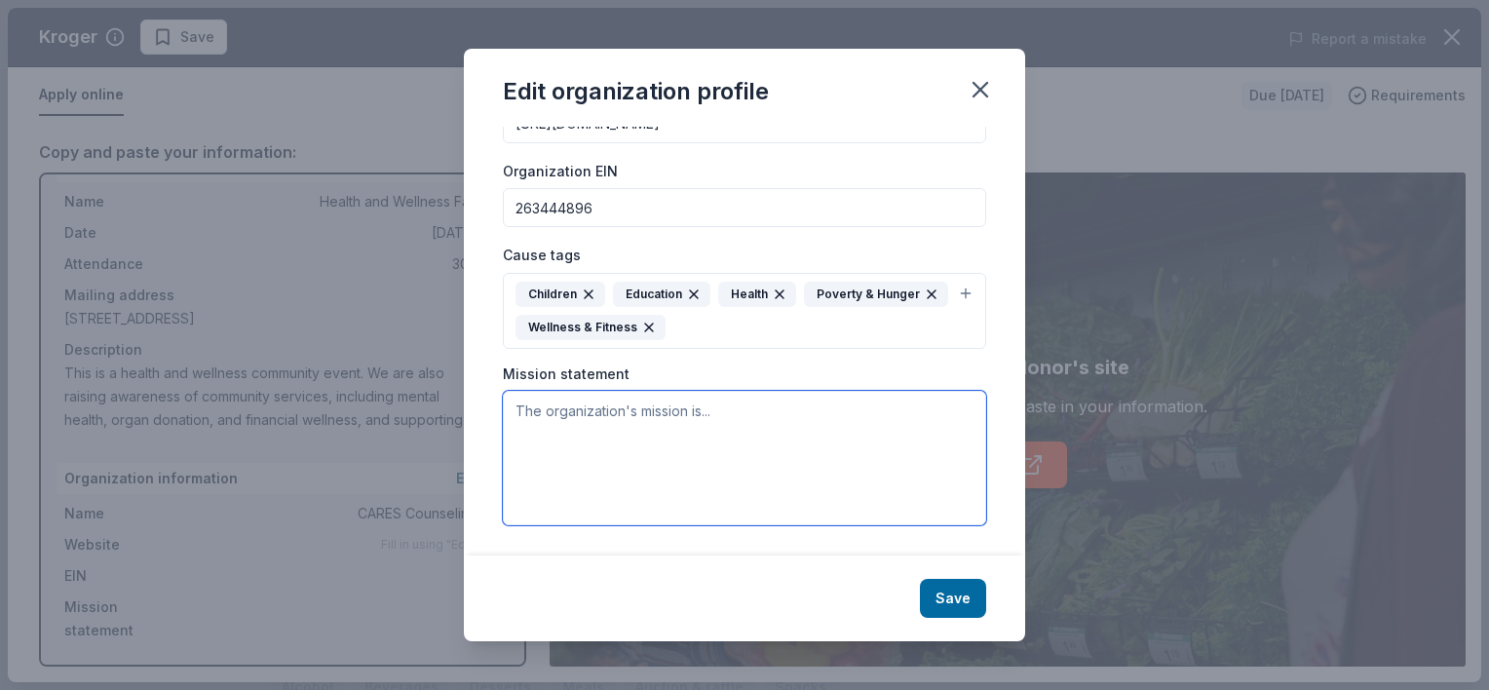
click at [625, 426] on textarea at bounding box center [744, 458] width 483 height 134
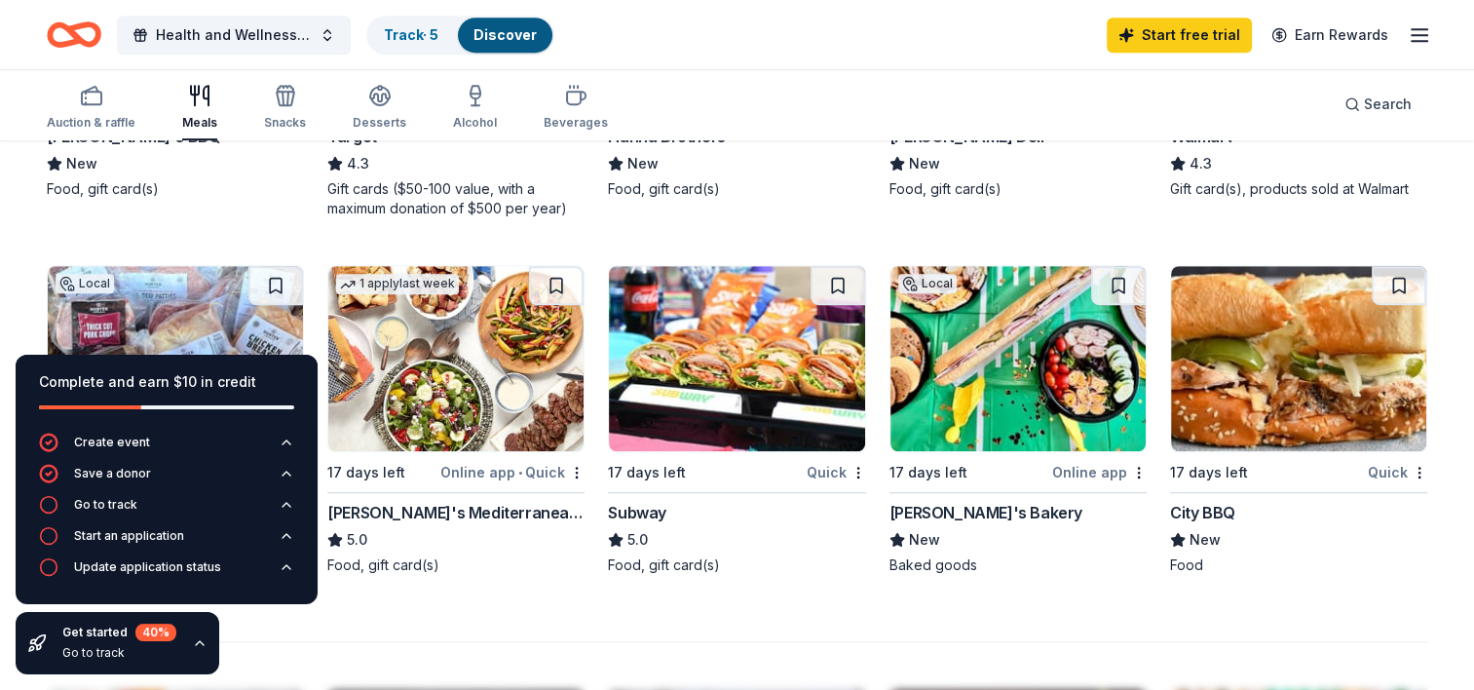
scroll to position [1229, 0]
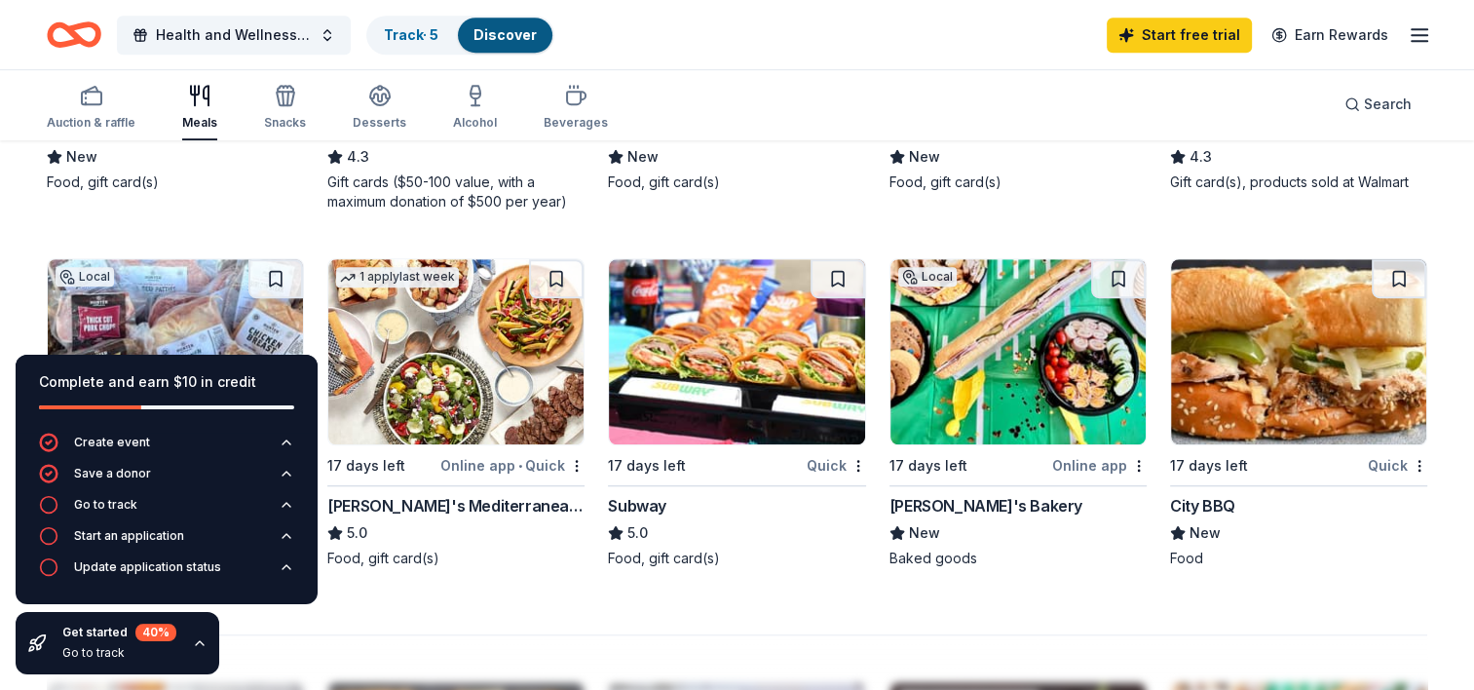
click at [1468, 663] on div "70 results in Snellville, GA Application deadlines 69 this month 1 in September…" at bounding box center [737, 165] width 1474 height 2502
click at [1294, 382] on img at bounding box center [1298, 351] width 255 height 185
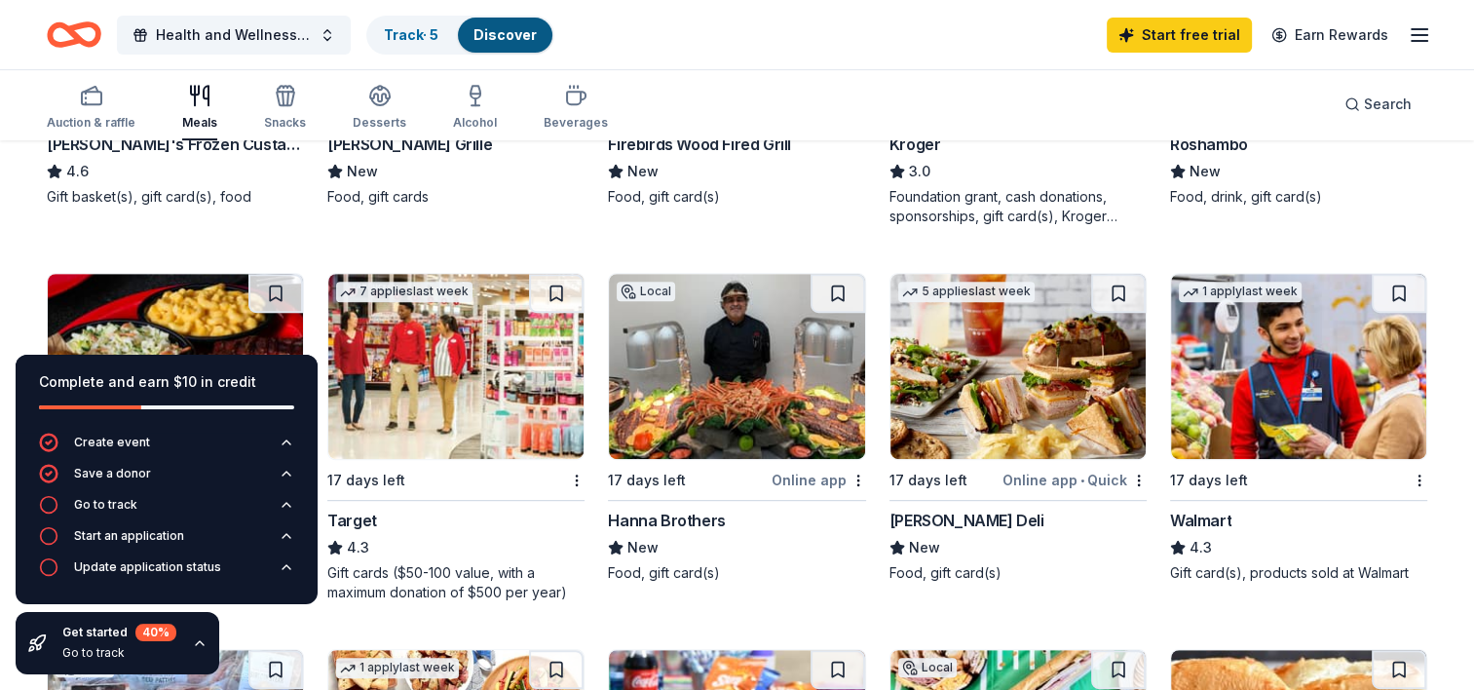
scroll to position [832, 0]
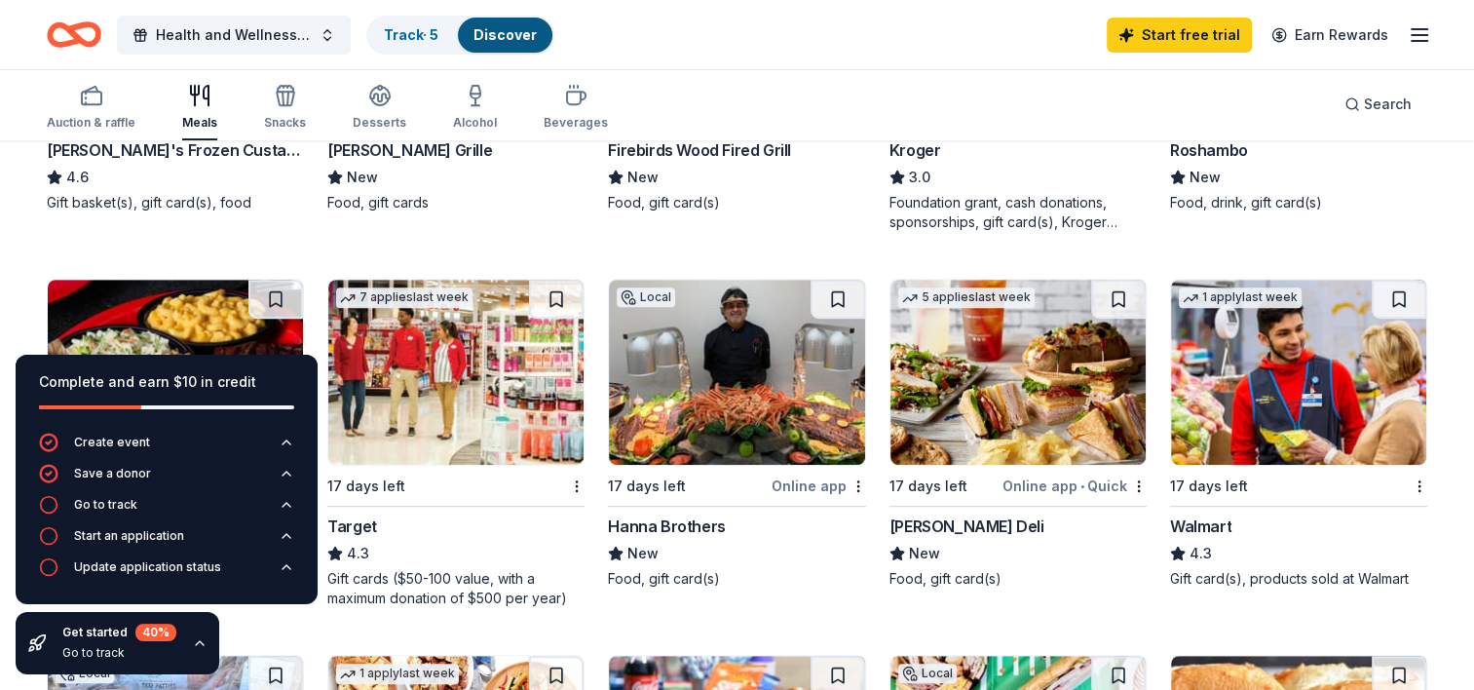
click at [1278, 400] on img at bounding box center [1298, 372] width 255 height 185
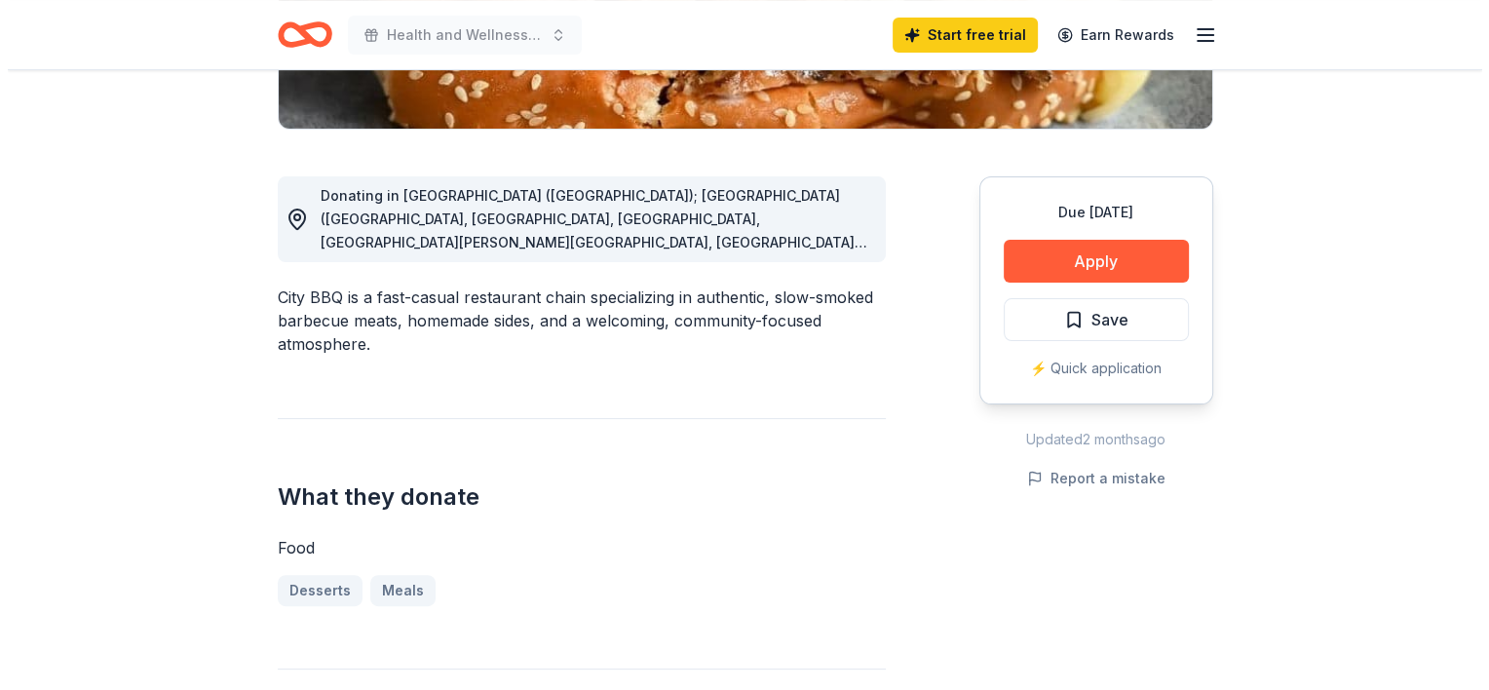
scroll to position [456, 0]
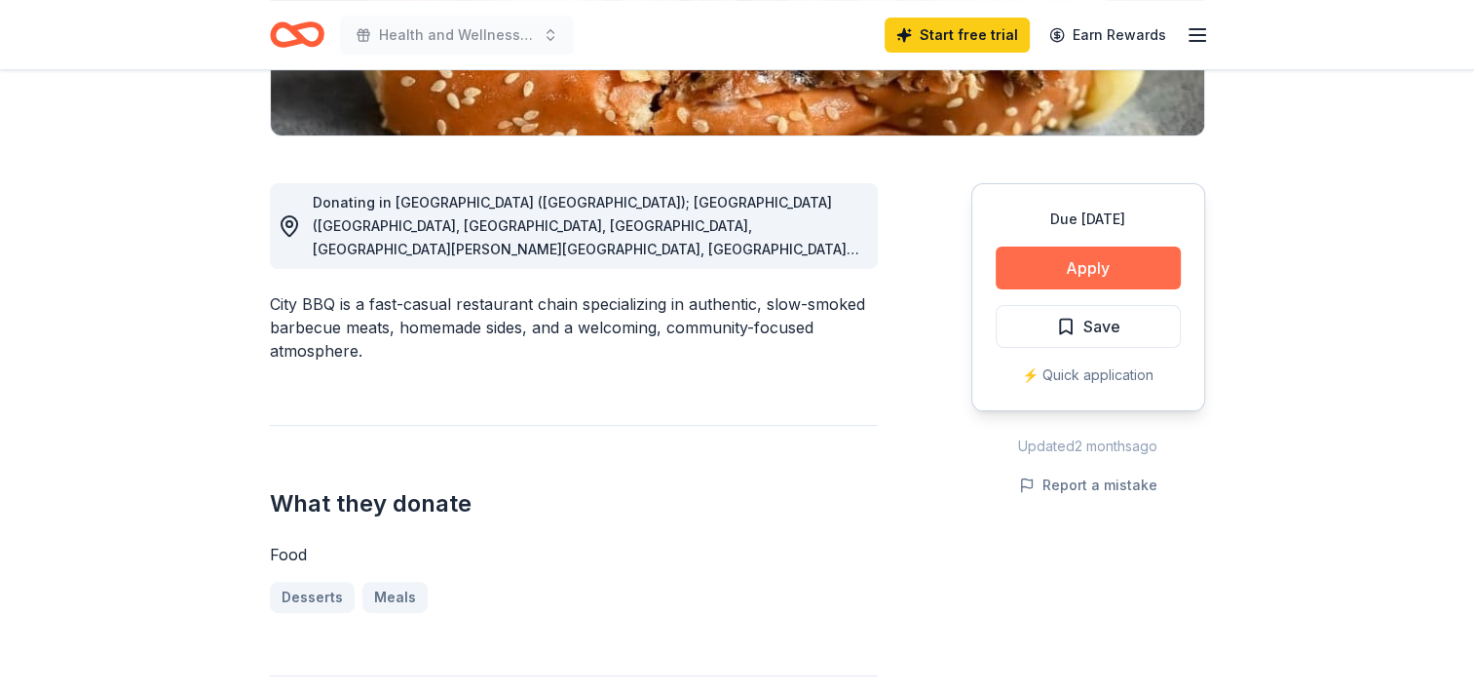
click at [1039, 262] on button "Apply" at bounding box center [1088, 268] width 185 height 43
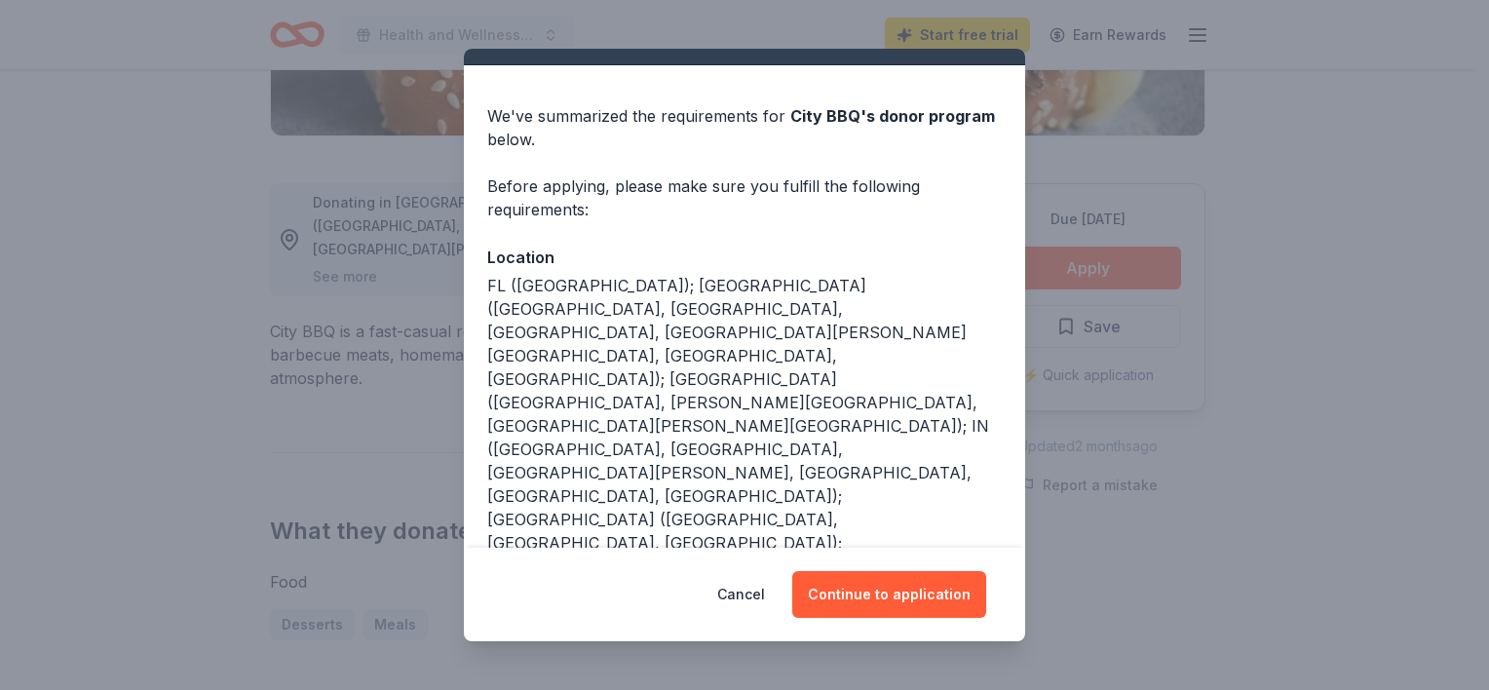
scroll to position [82, 0]
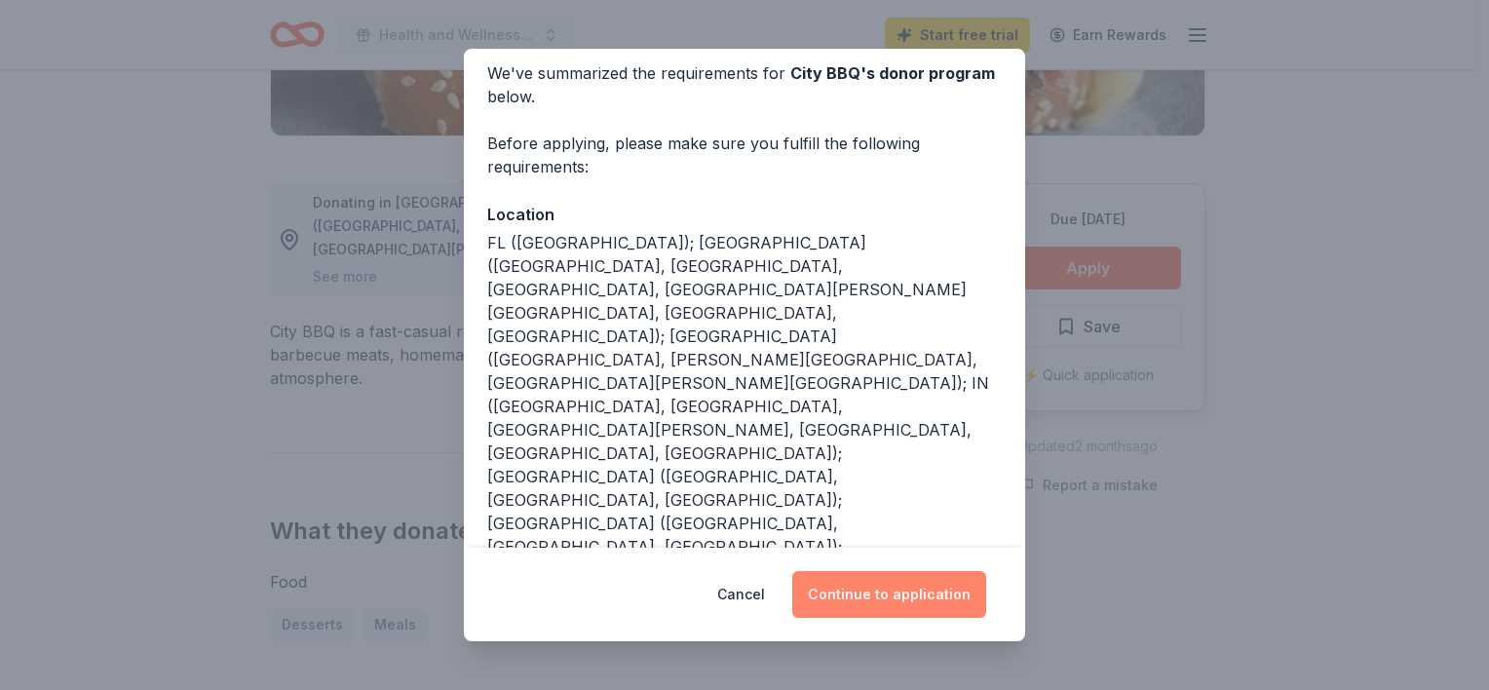
click at [877, 599] on button "Continue to application" at bounding box center [889, 594] width 194 height 47
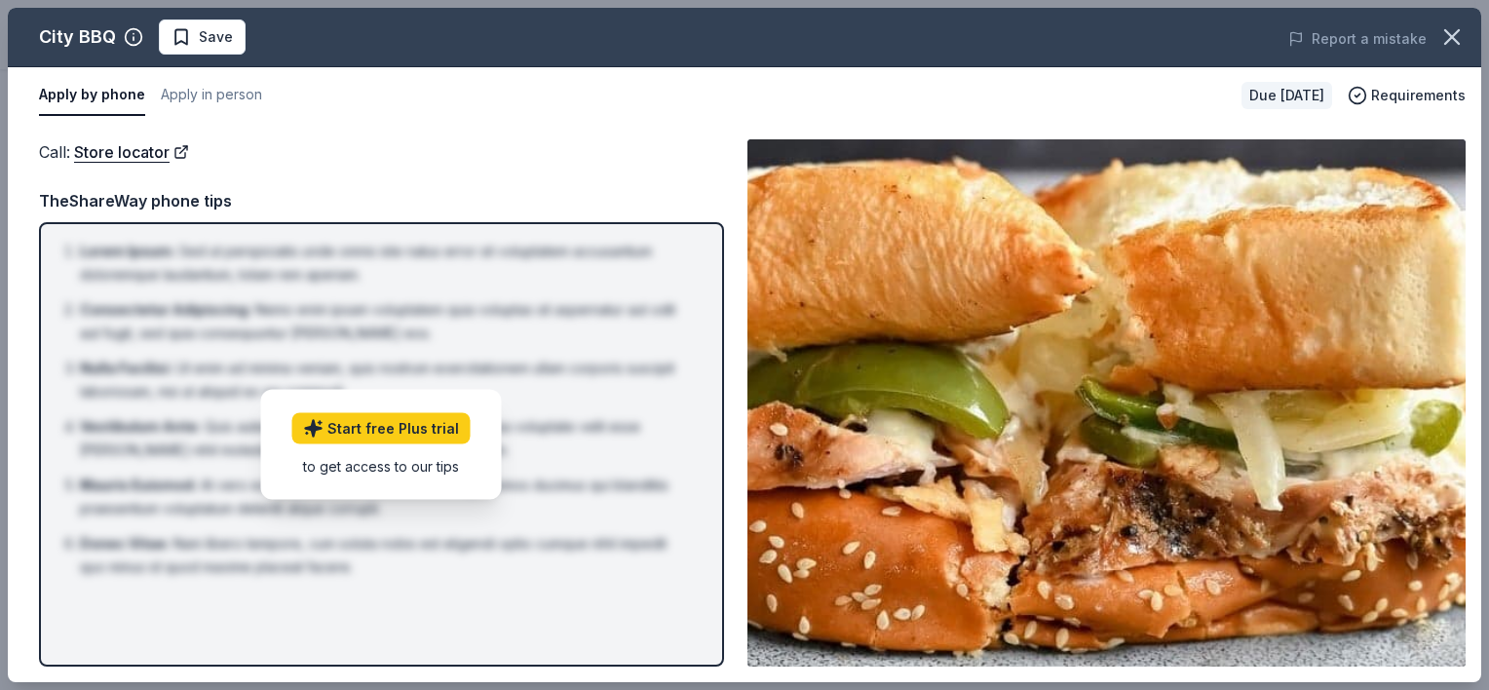
click at [401, 179] on div "Call : Store locator TheShareWay phone tips Lorem Ipsum : Sed ut perspiciatis u…" at bounding box center [381, 402] width 685 height 527
click at [1415, 94] on span "Requirements" at bounding box center [1418, 95] width 95 height 23
click at [606, 145] on div "Call : Store locator" at bounding box center [381, 151] width 685 height 25
click at [464, 184] on div "Call : Store locator TheShareWay phone tips Lorem Ipsum : Sed ut perspiciatis u…" at bounding box center [381, 402] width 685 height 527
click at [325, 157] on div "Call : Store locator" at bounding box center [381, 151] width 685 height 25
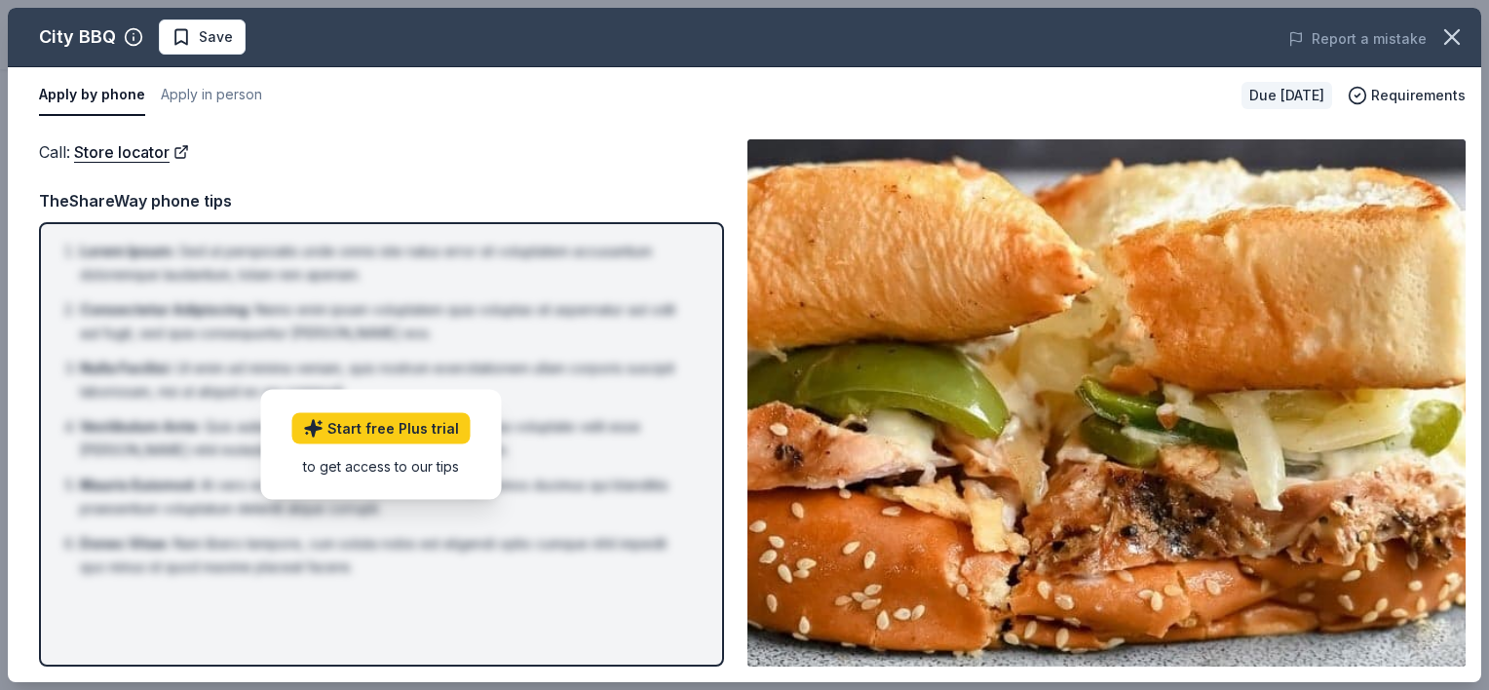
click at [56, 93] on button "Apply by phone" at bounding box center [92, 95] width 106 height 41
click at [78, 89] on button "Apply by phone" at bounding box center [92, 95] width 106 height 41
click at [687, 168] on div "Call : Store locator TheShareWay phone tips Lorem Ipsum : Sed ut perspiciatis u…" at bounding box center [381, 402] width 685 height 527
click at [638, 163] on div "Call : Store locator" at bounding box center [381, 151] width 685 height 25
click at [71, 90] on button "Apply by phone" at bounding box center [92, 95] width 106 height 41
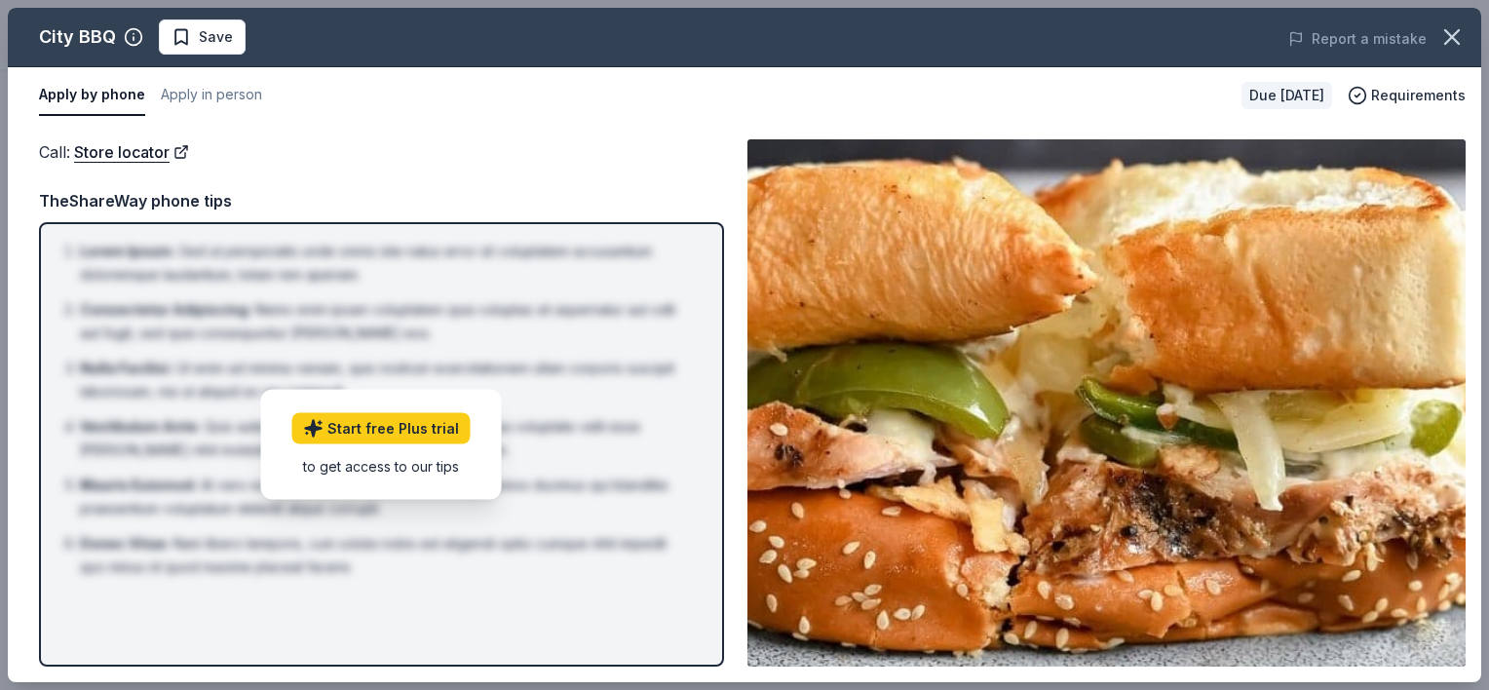
click at [84, 94] on button "Apply by phone" at bounding box center [92, 95] width 106 height 41
click at [422, 136] on div "Call : Store locator Call : Store locator TheShareWay phone tips Lorem Ipsum : …" at bounding box center [744, 403] width 1473 height 558
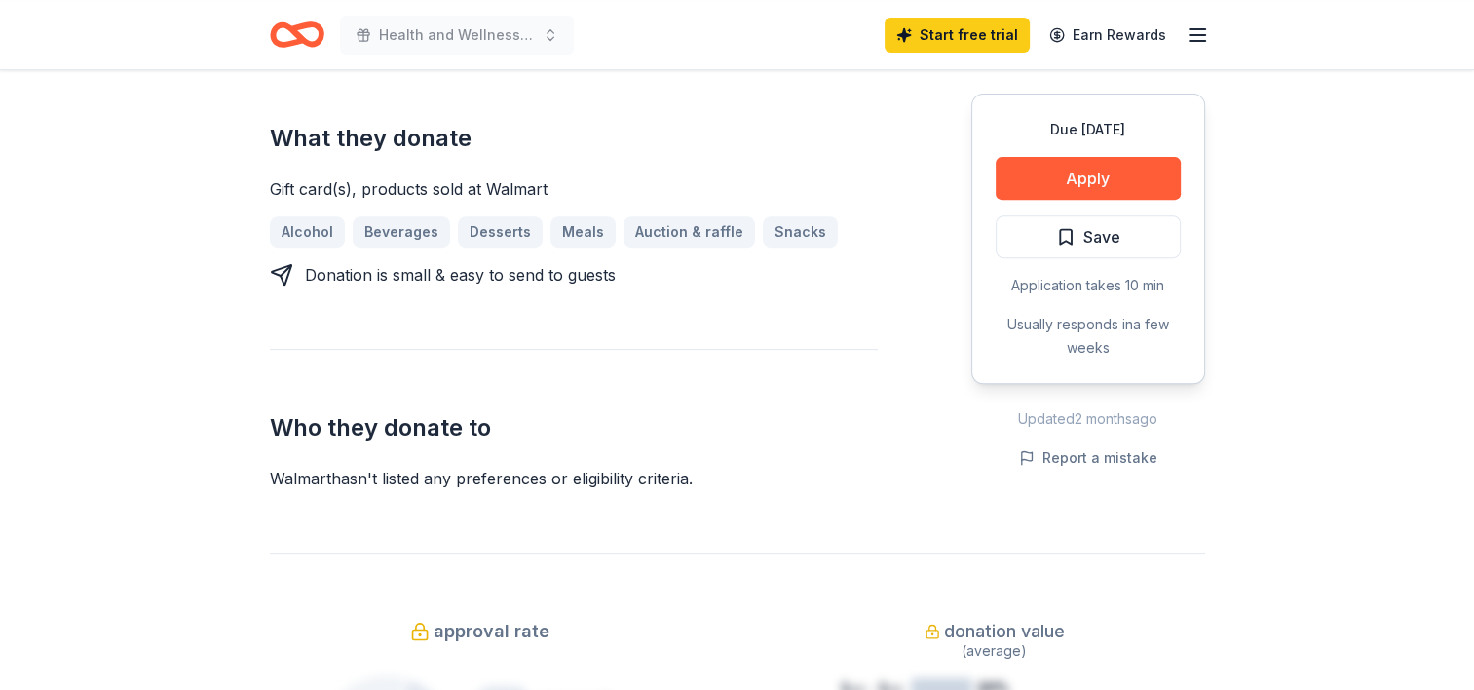
scroll to position [676, 0]
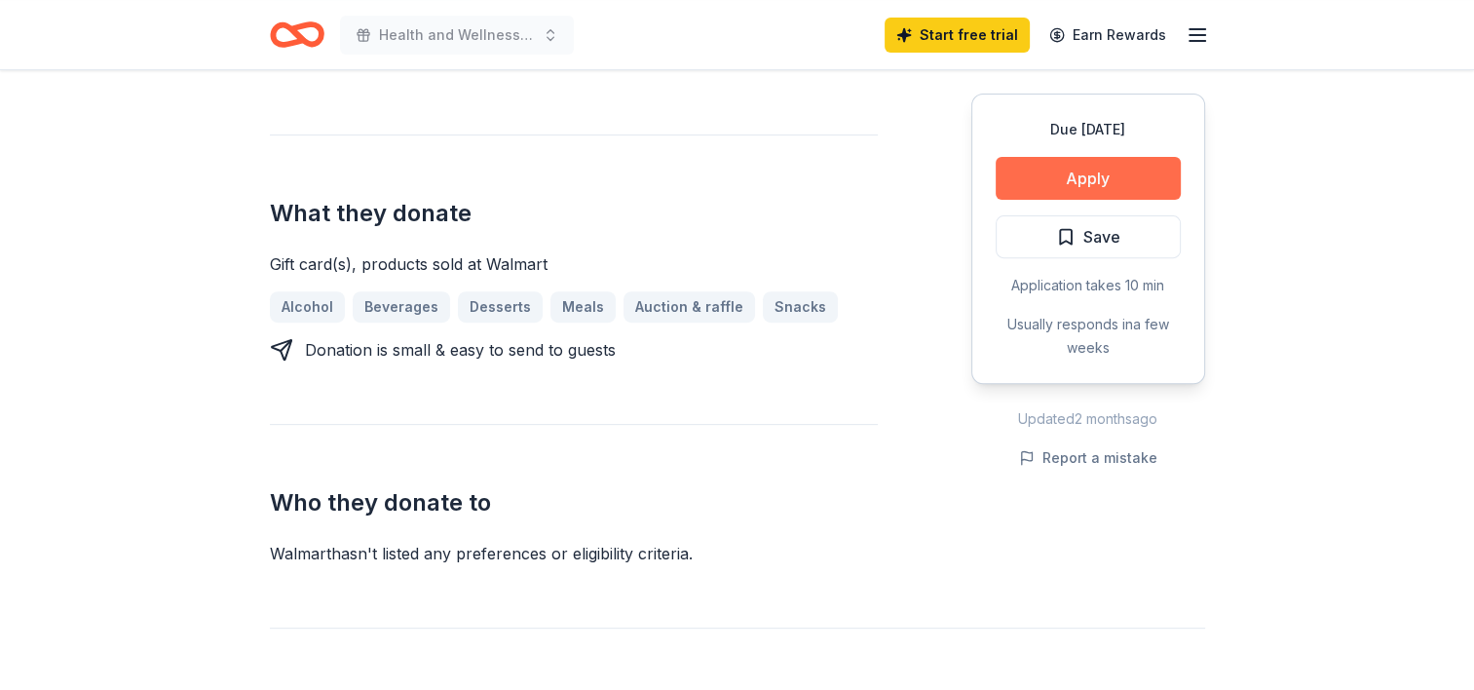
click at [1078, 174] on button "Apply" at bounding box center [1088, 178] width 185 height 43
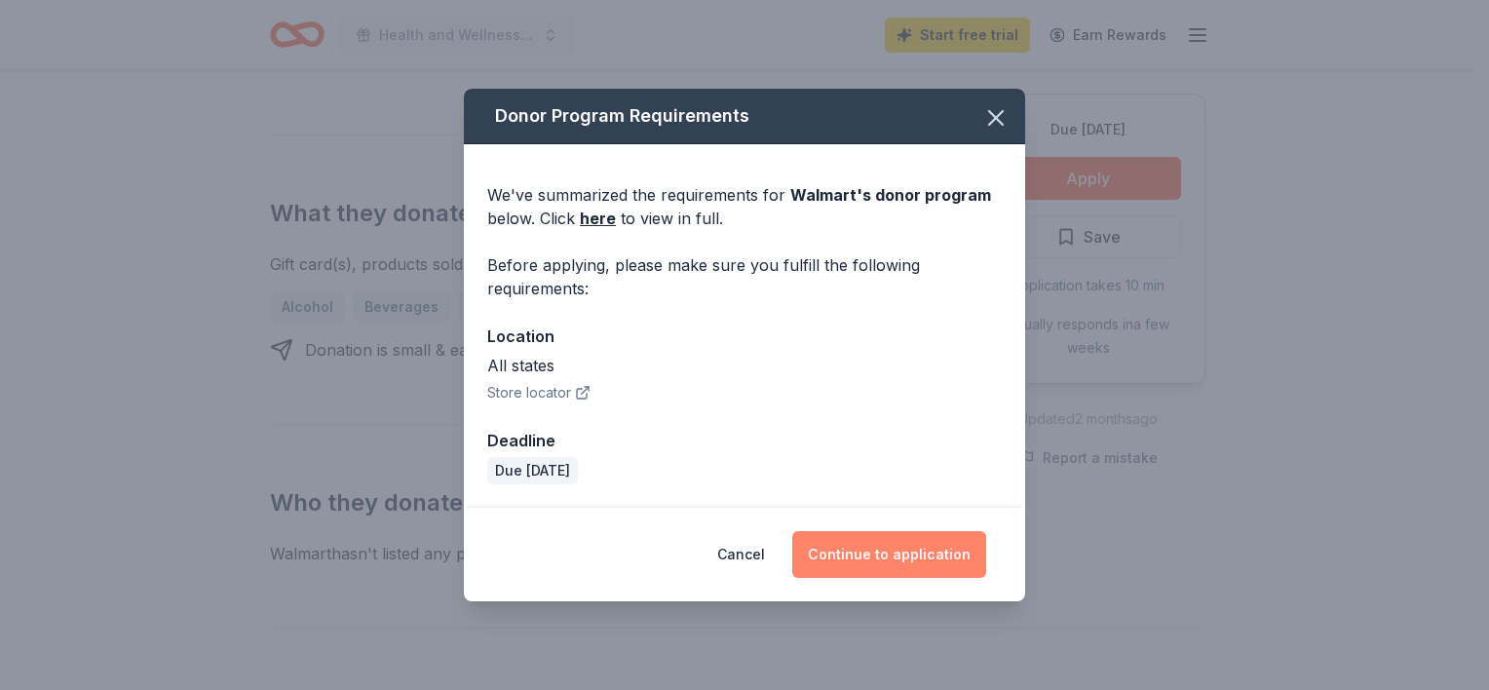
click at [906, 542] on button "Continue to application" at bounding box center [889, 554] width 194 height 47
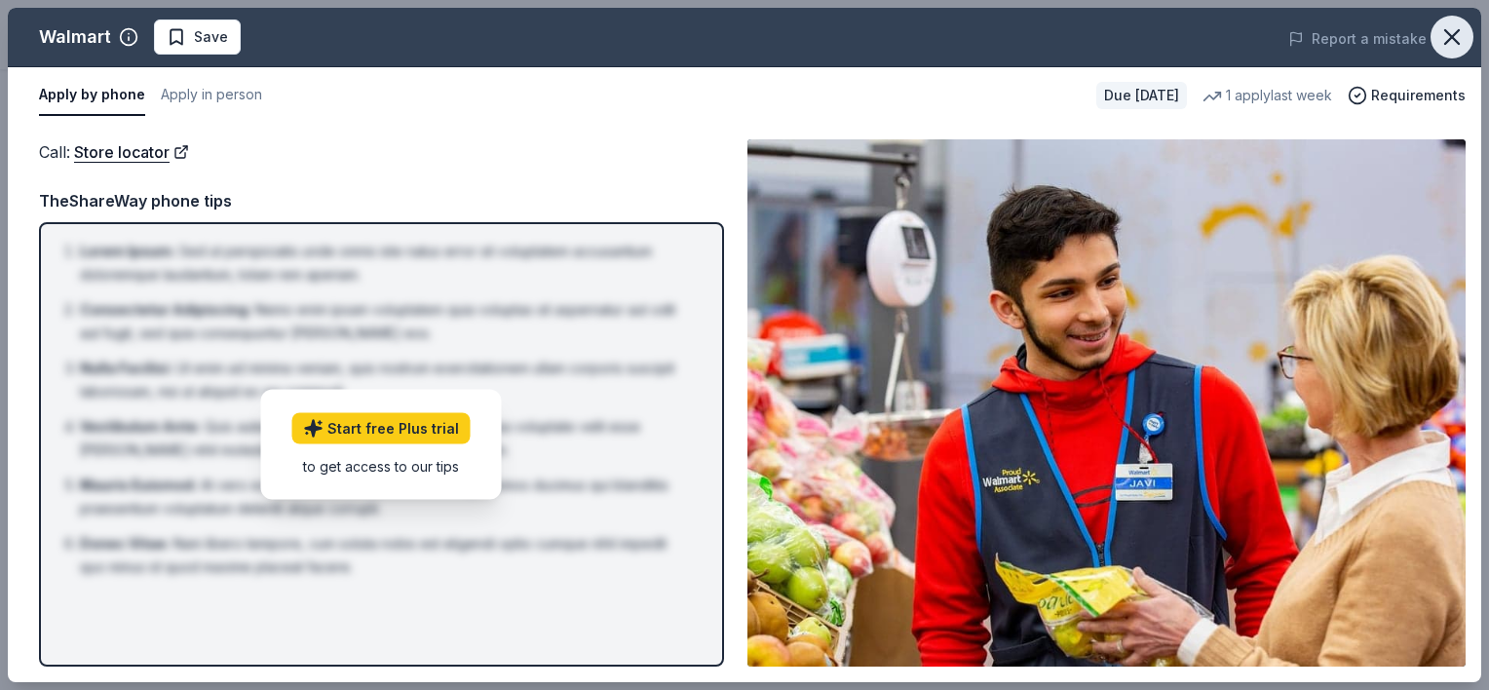
click at [1450, 19] on button "button" at bounding box center [1451, 37] width 43 height 43
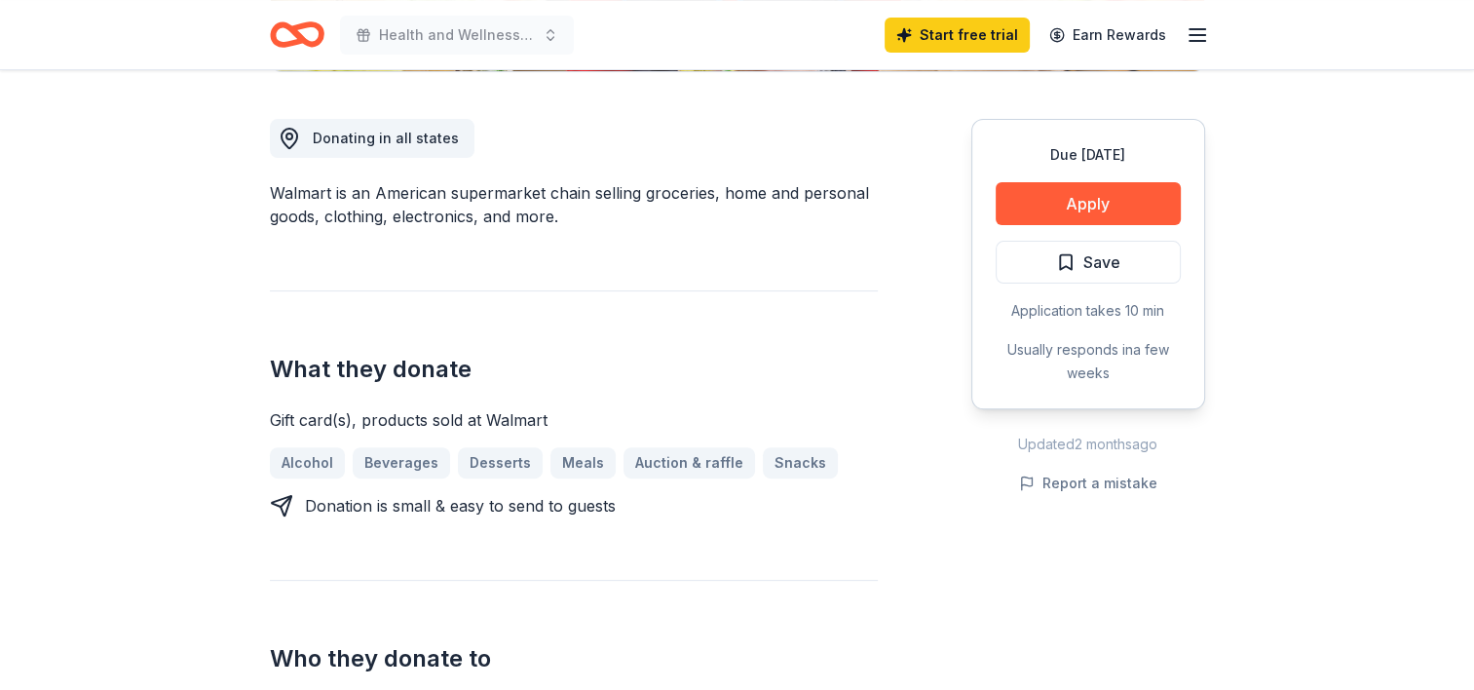
scroll to position [517, 0]
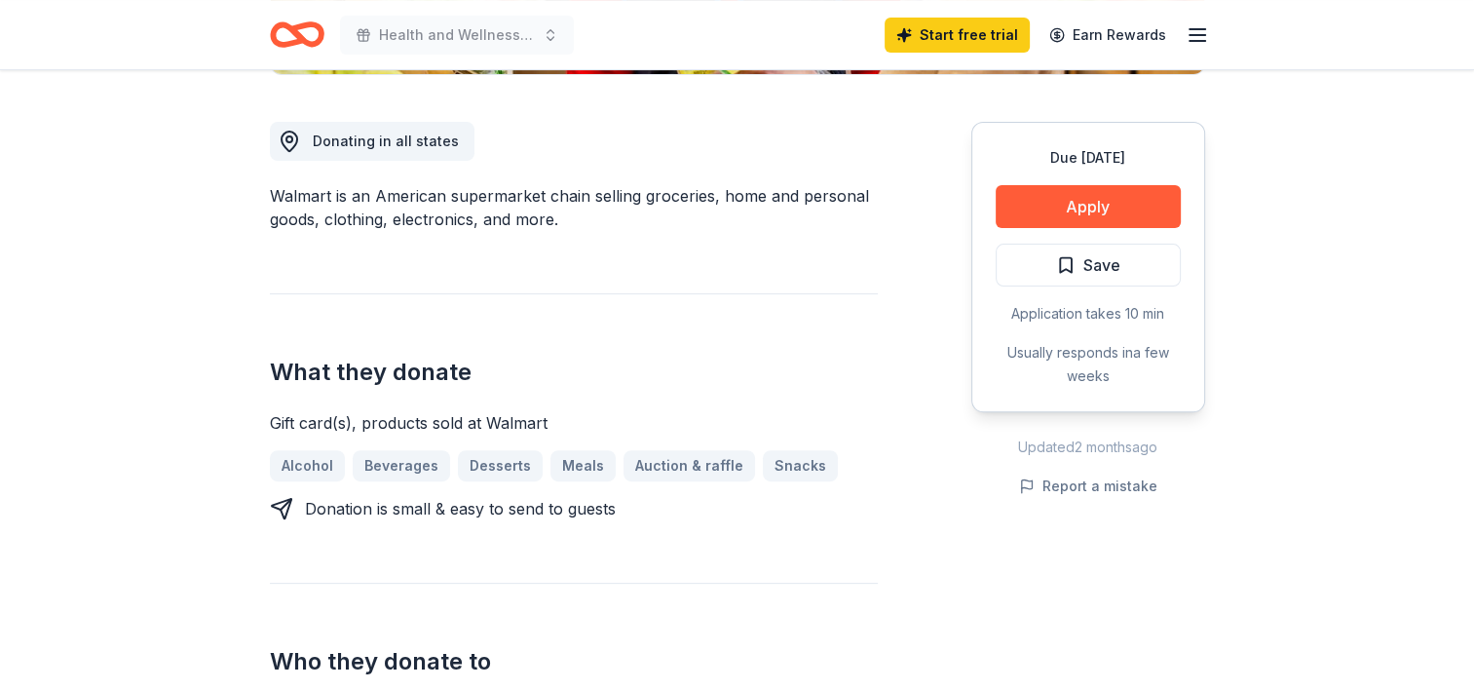
click at [1200, 41] on line "button" at bounding box center [1198, 41] width 16 height 0
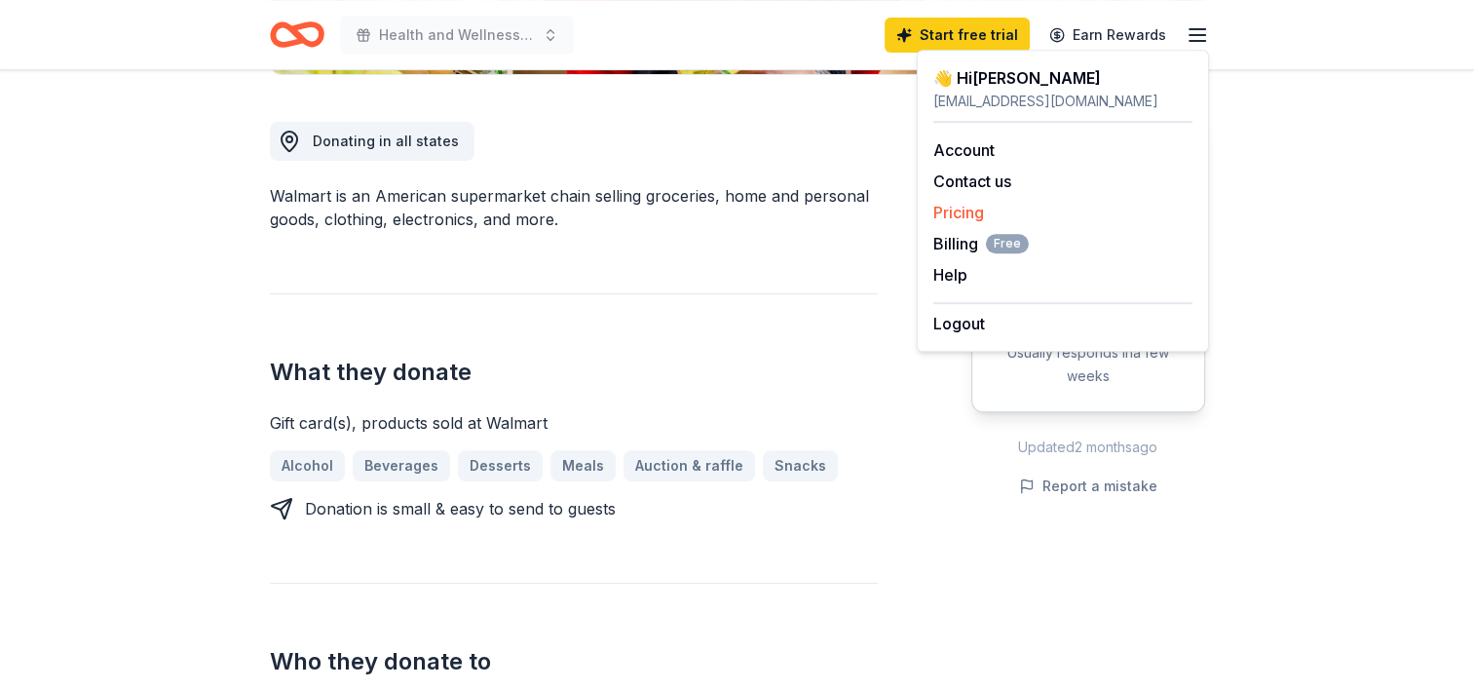
click at [964, 207] on link "Pricing" at bounding box center [958, 212] width 51 height 19
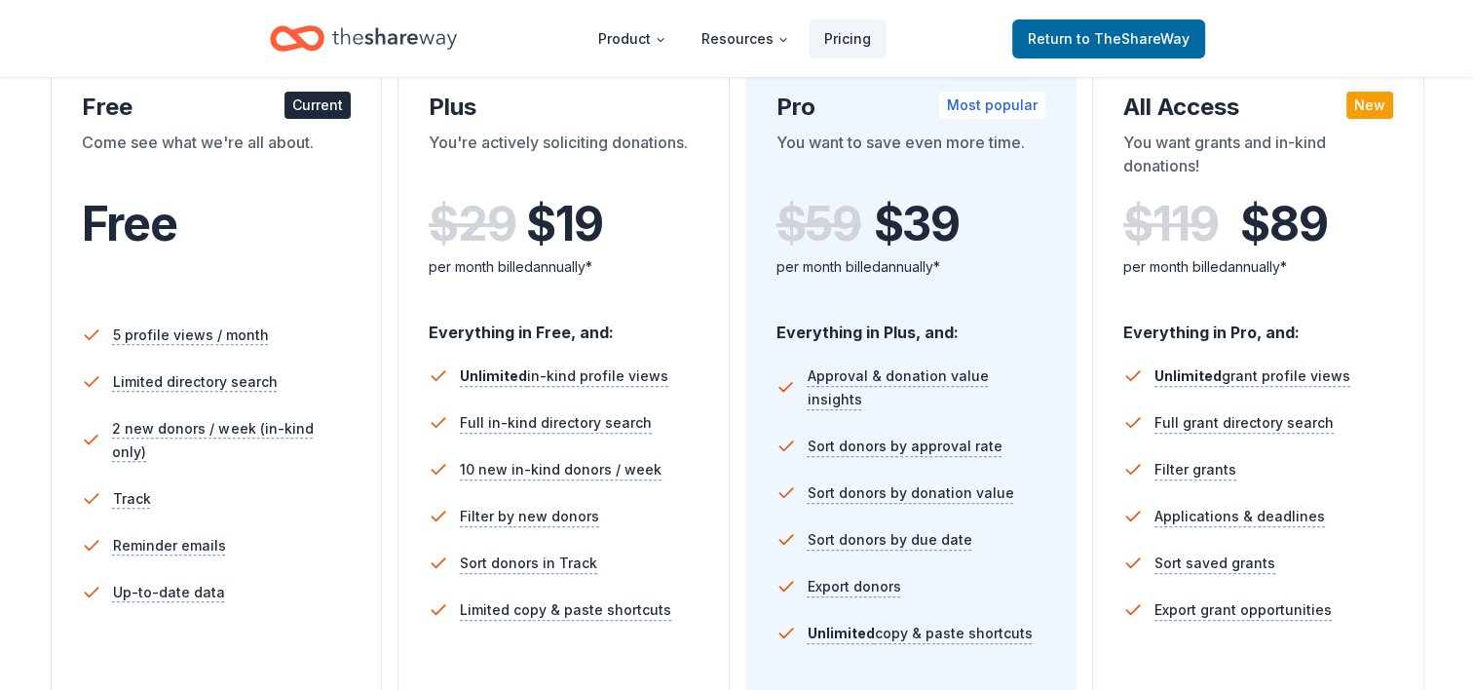
scroll to position [362, 0]
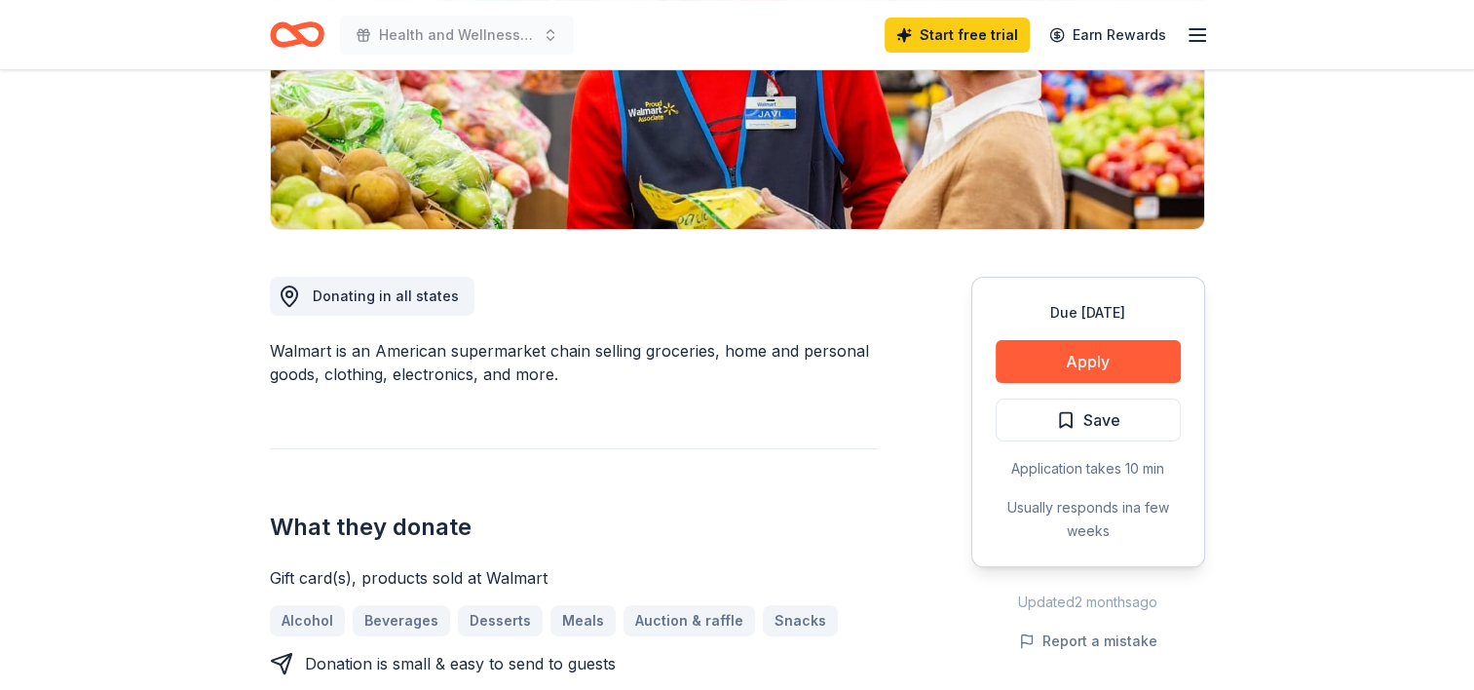
scroll to position [517, 0]
